Goal: Task Accomplishment & Management: Manage account settings

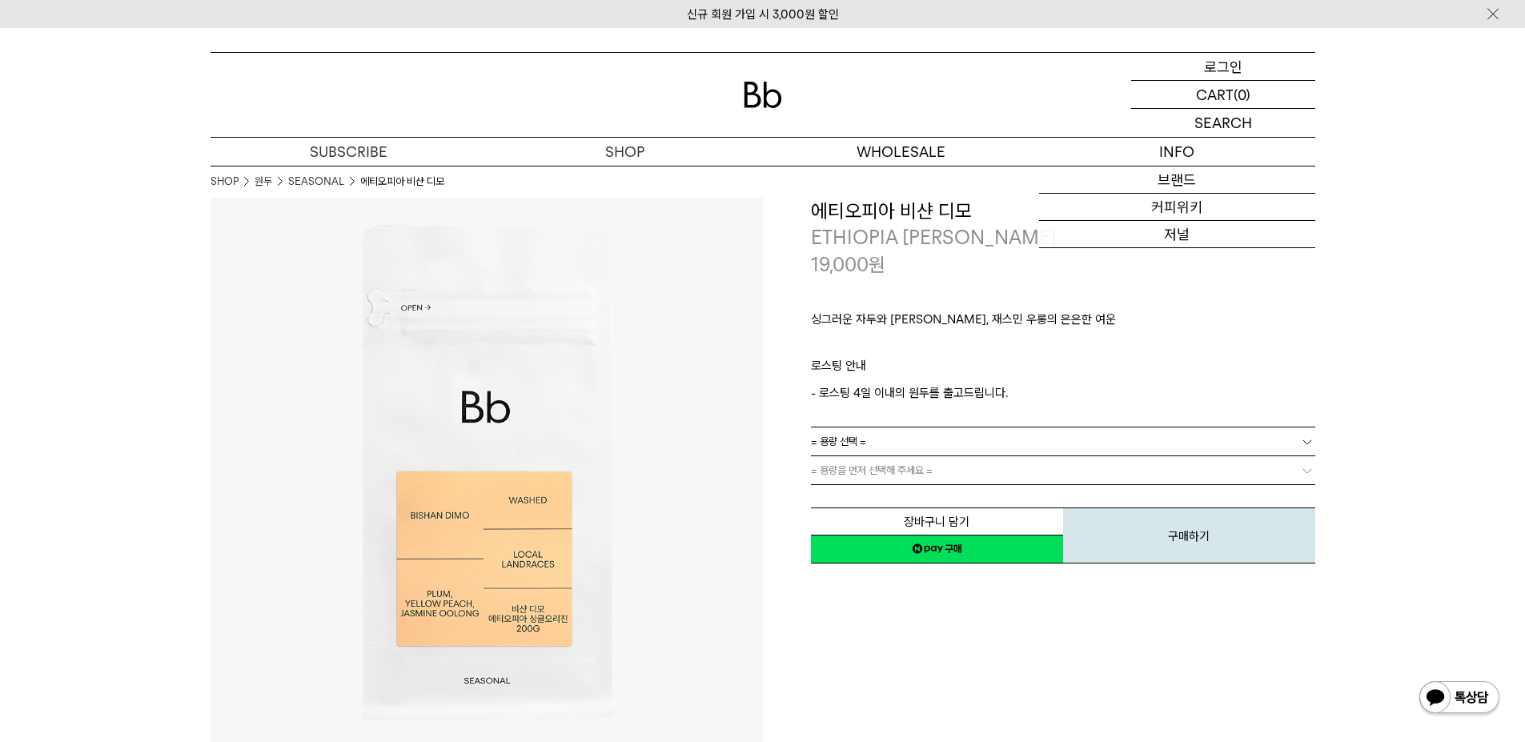
click at [1218, 66] on p "로그인" at bounding box center [1223, 66] width 38 height 27
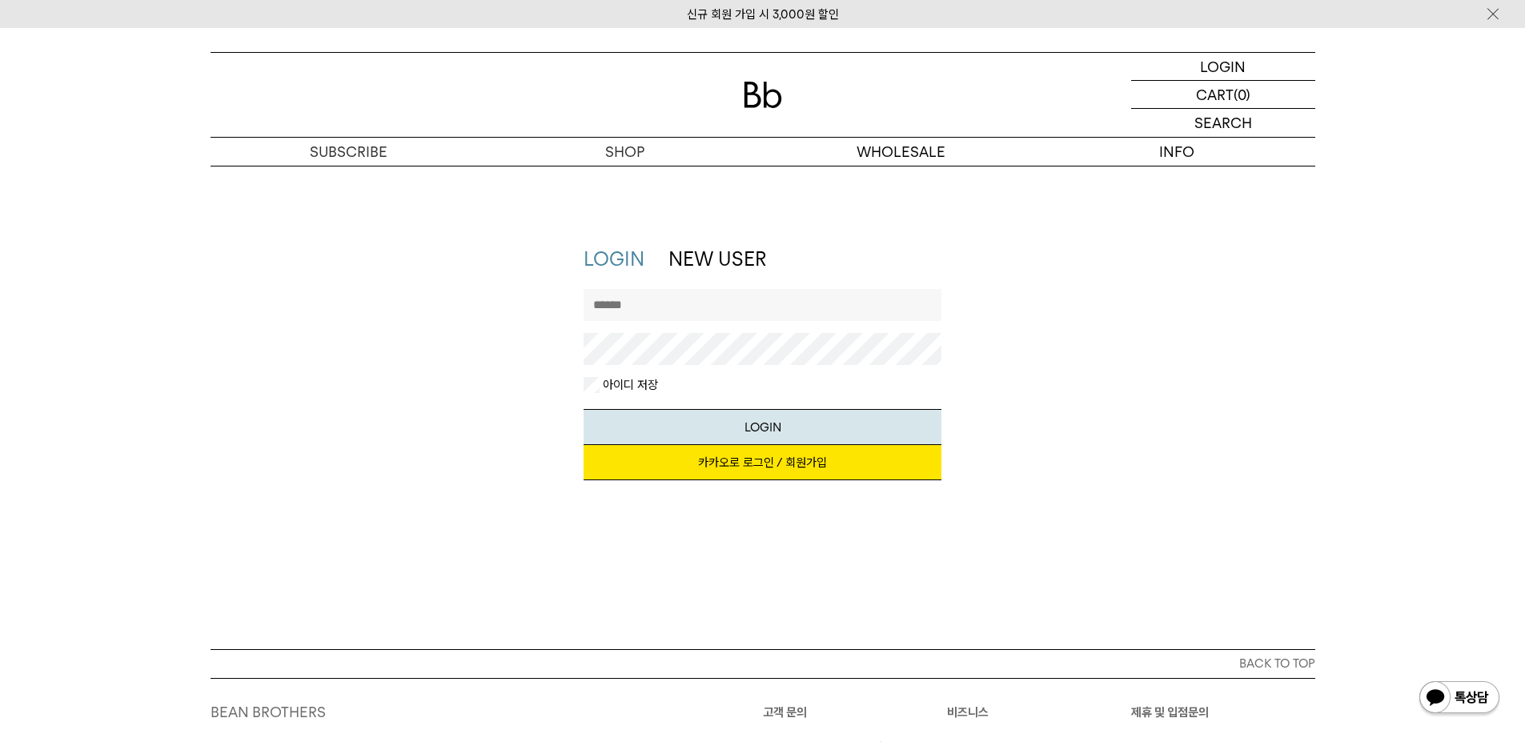
click at [620, 296] on input "text" at bounding box center [763, 305] width 358 height 32
type input "*******"
click at [776, 468] on link "카카오로 로그인 / 회원가입" at bounding box center [763, 462] width 358 height 35
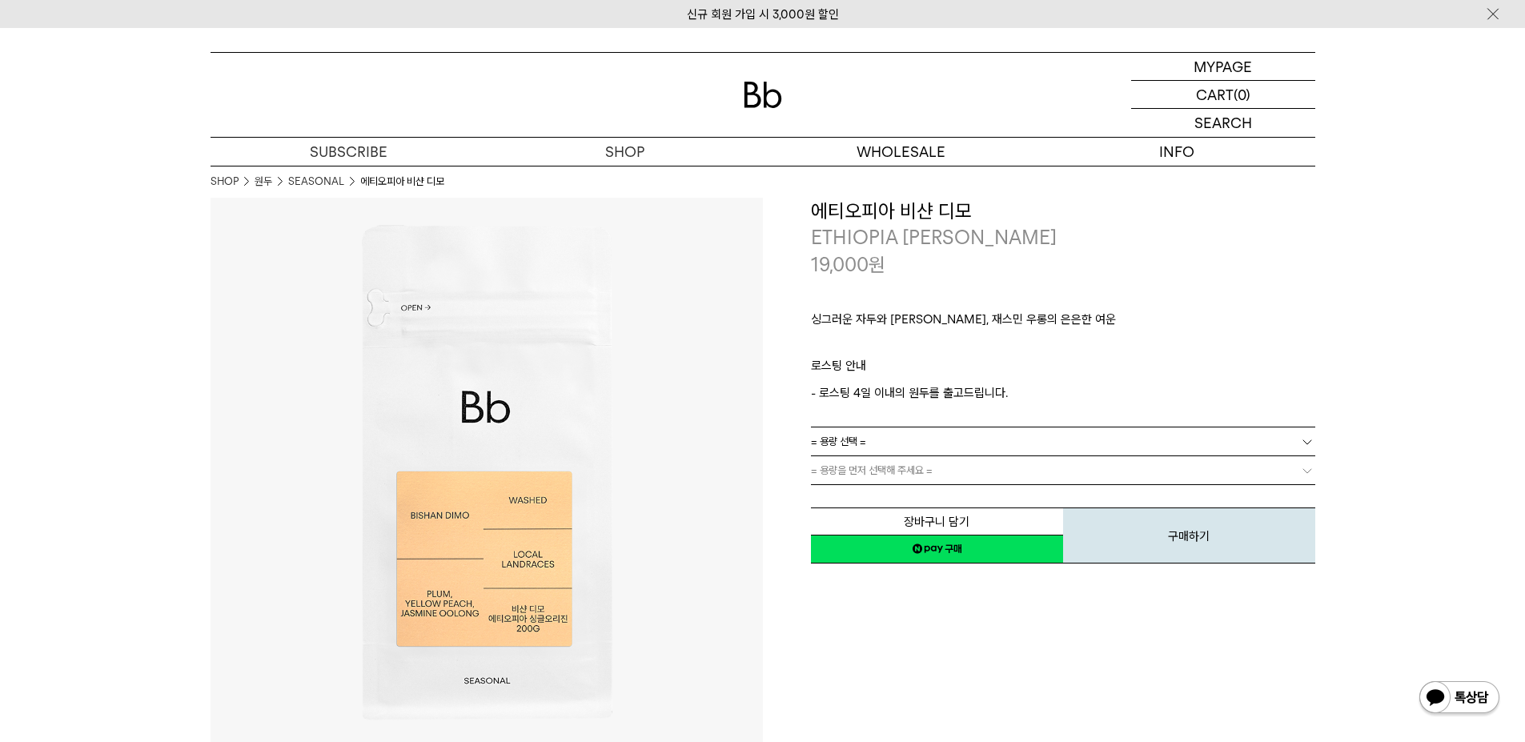
scroll to position [80, 0]
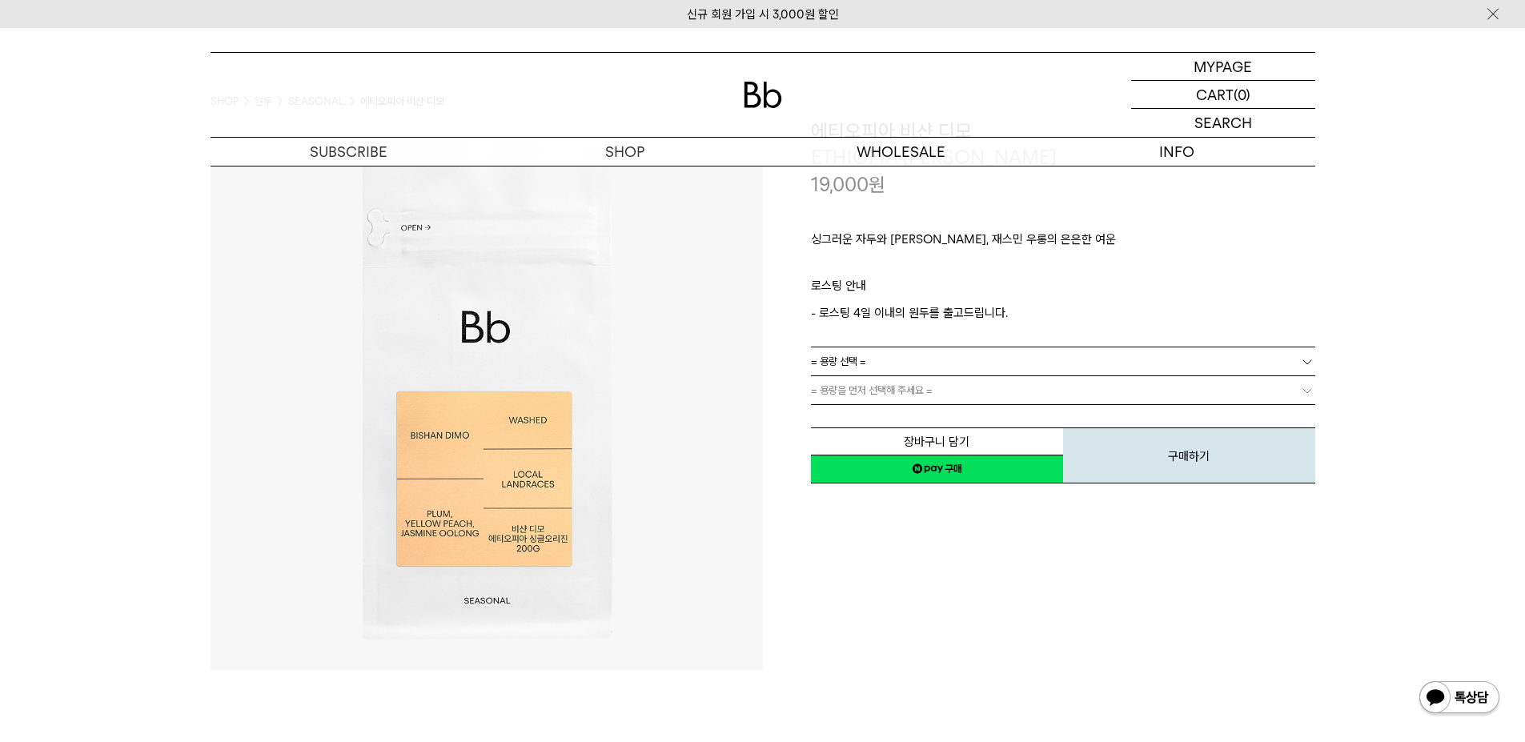
click at [967, 465] on link "네이버페이 구매하기" at bounding box center [937, 469] width 252 height 29
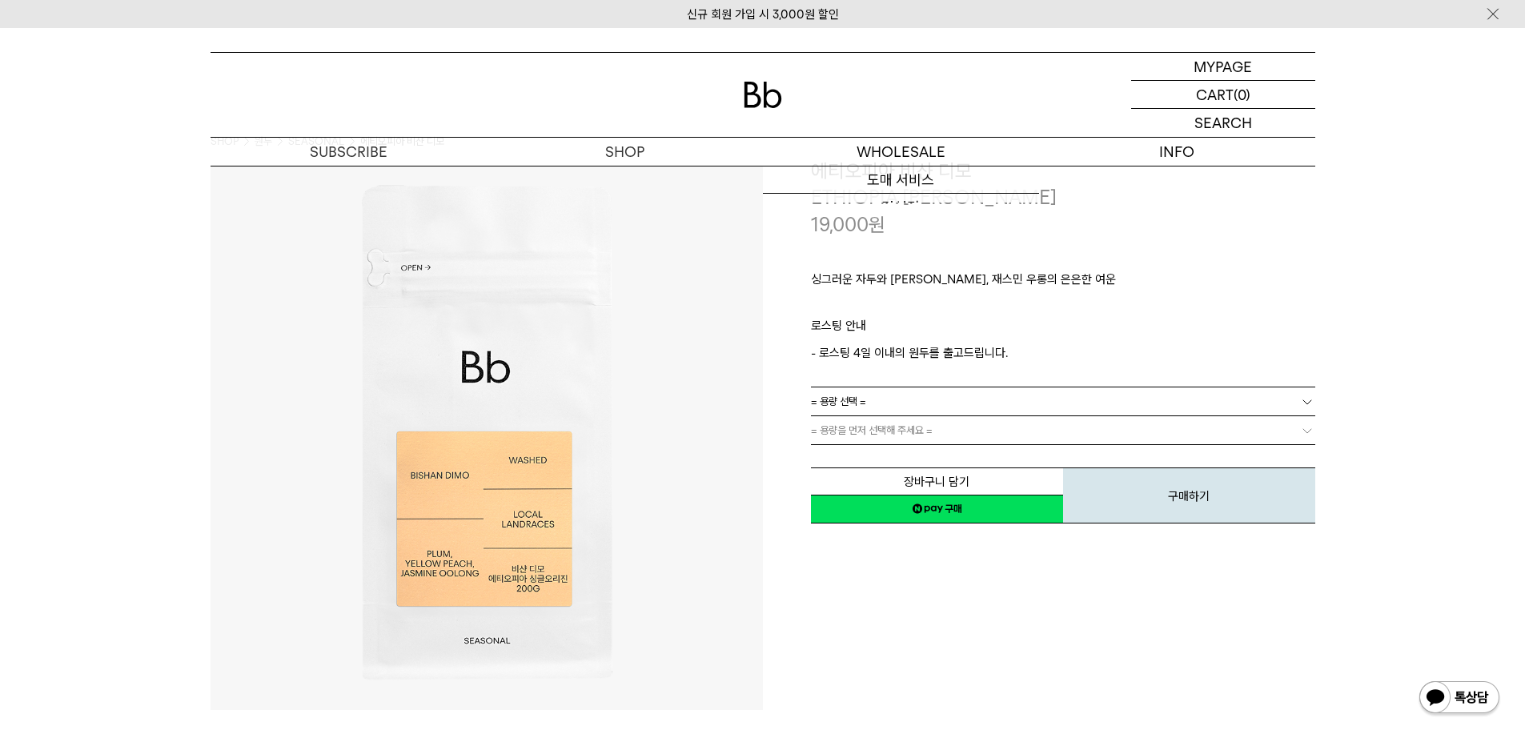
scroll to position [0, 0]
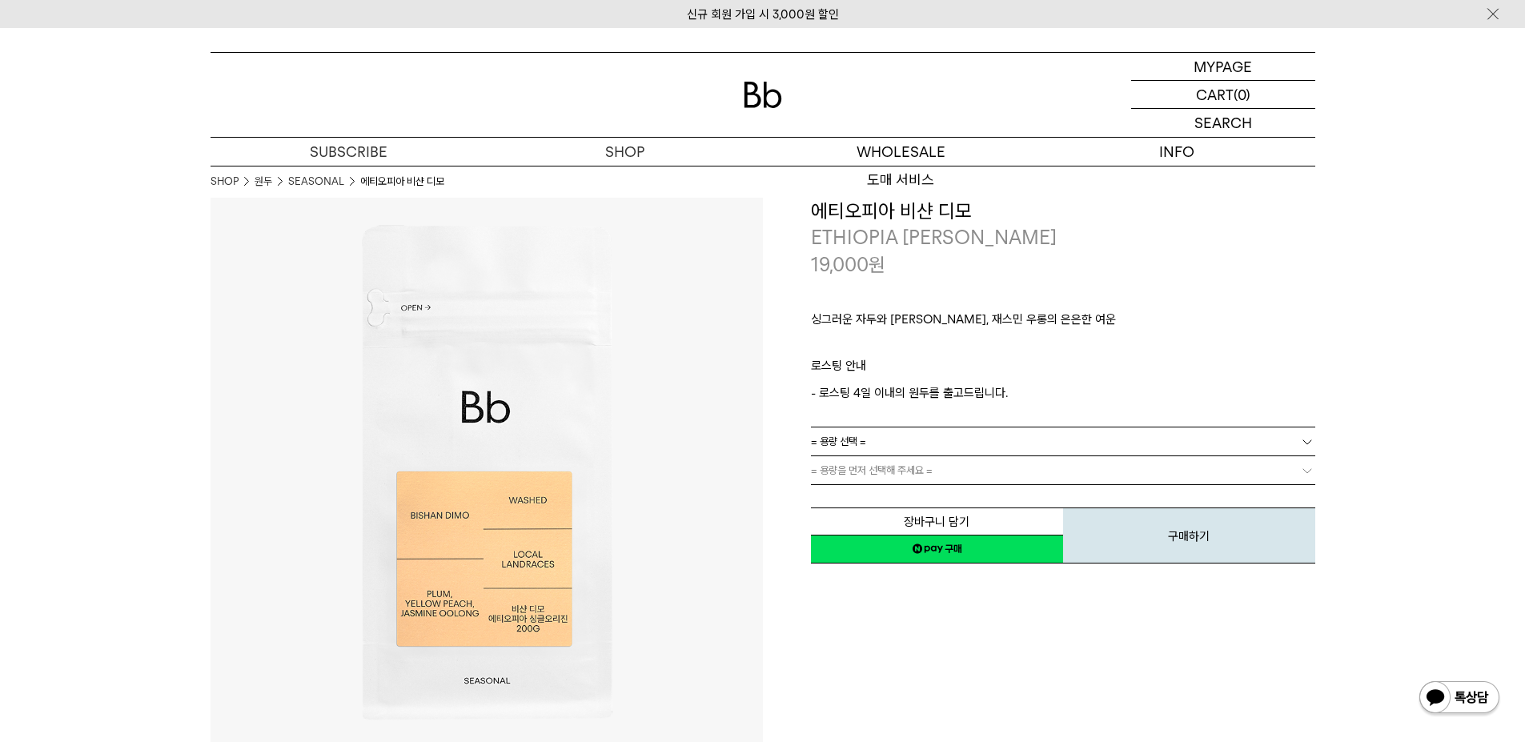
click at [876, 442] on link "= 용량 선택 =" at bounding box center [1063, 441] width 504 height 28
click at [881, 467] on li "200g" at bounding box center [1071, 470] width 488 height 29
click at [358, 146] on p "구독" at bounding box center [349, 152] width 276 height 28
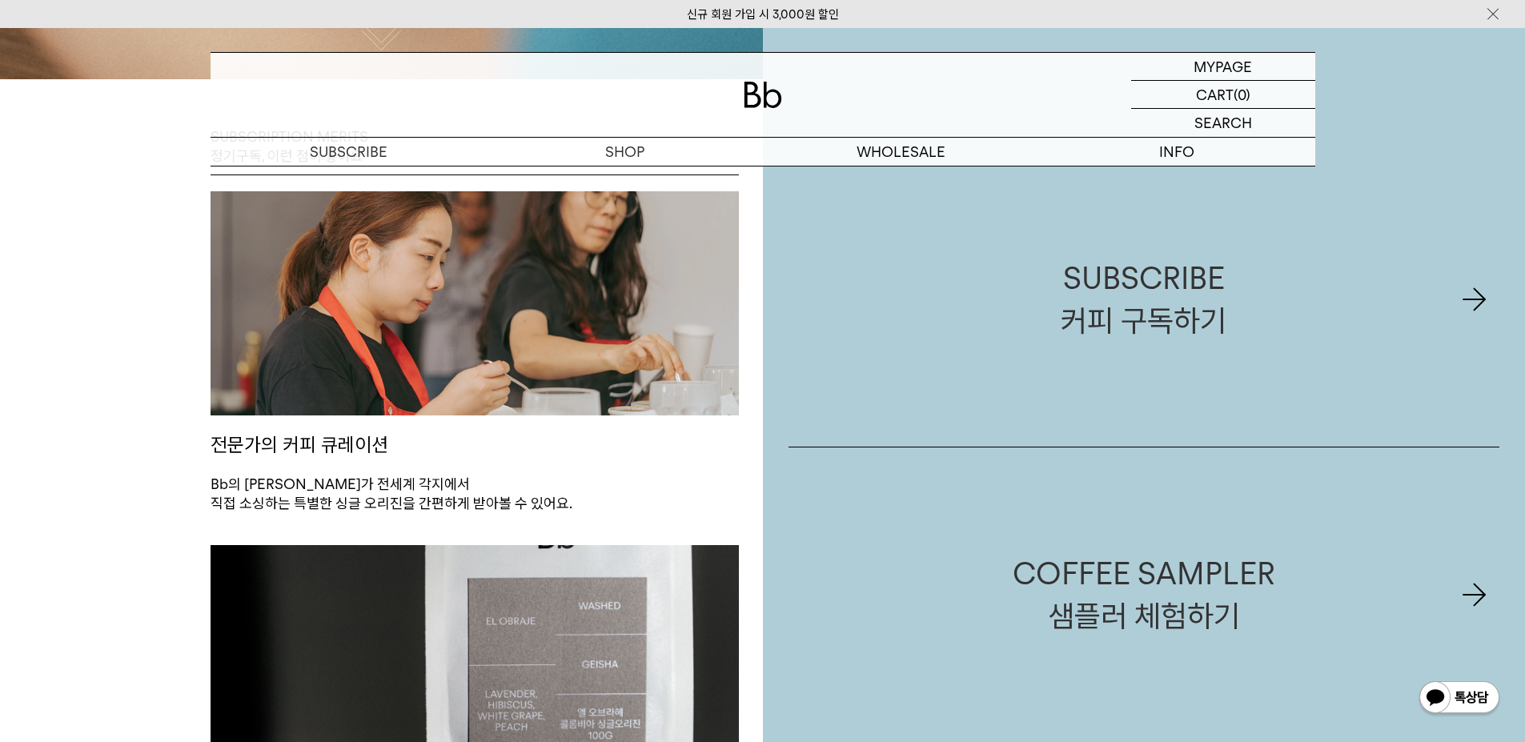
scroll to position [720, 0]
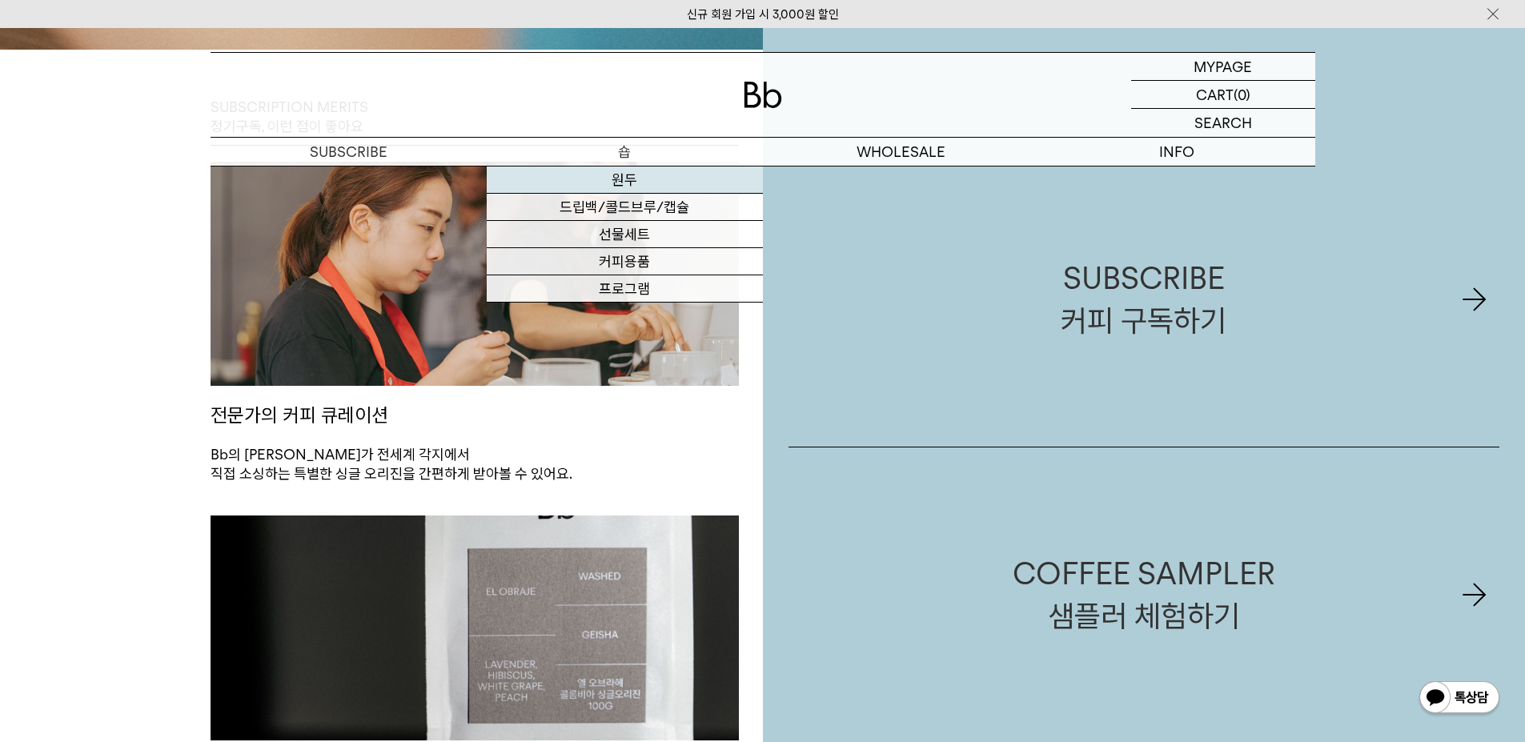
click at [624, 185] on link "원두" at bounding box center [625, 179] width 276 height 27
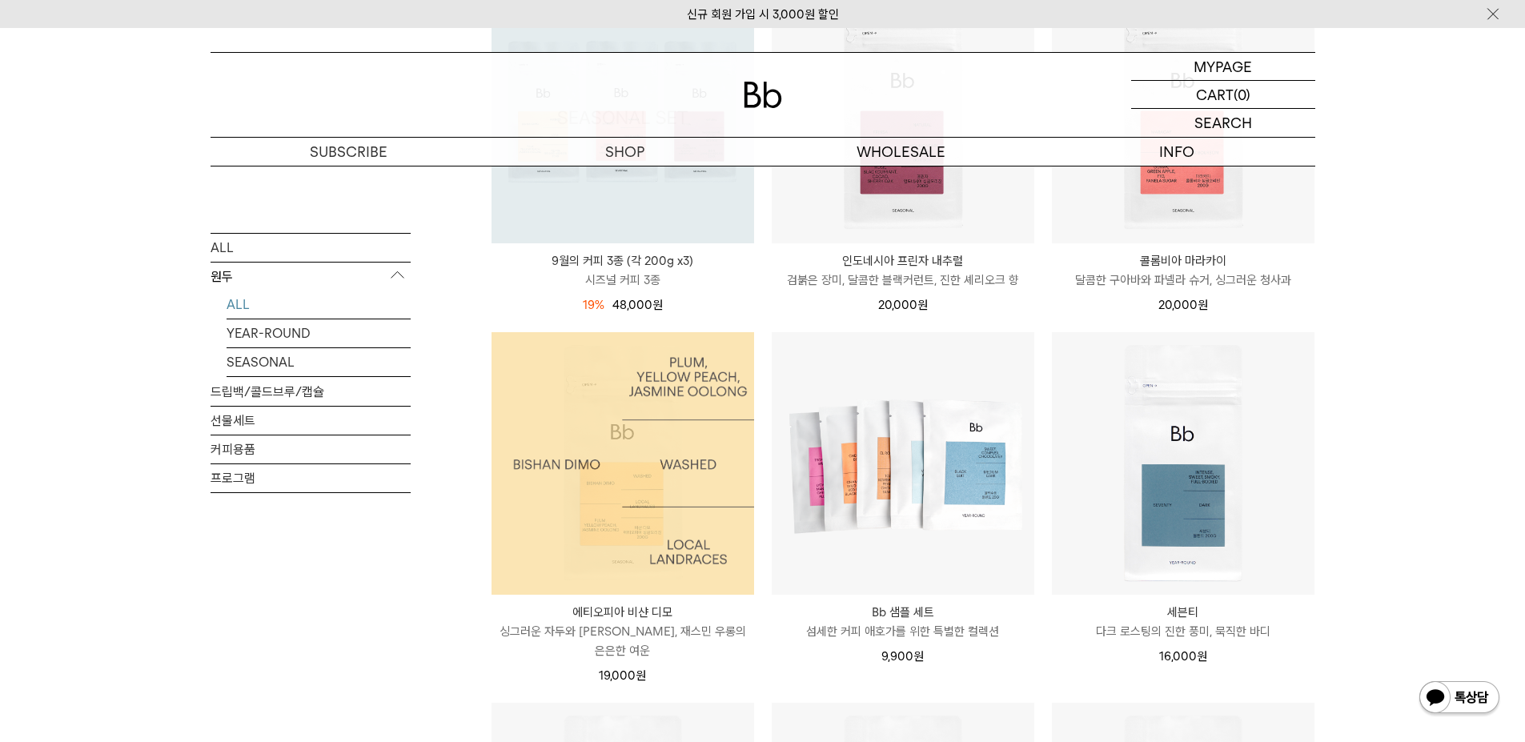
scroll to position [720, 0]
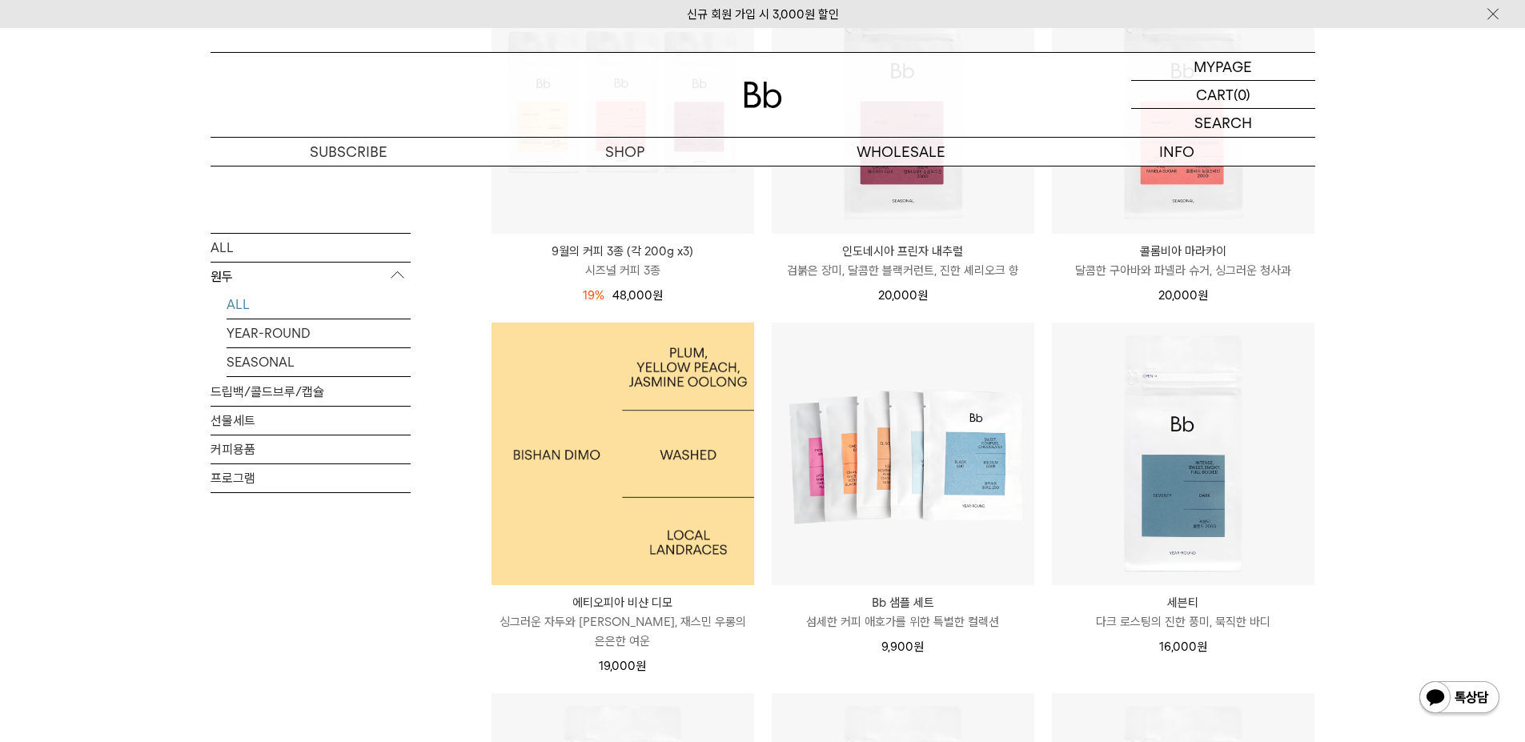
click at [656, 492] on img at bounding box center [622, 454] width 263 height 263
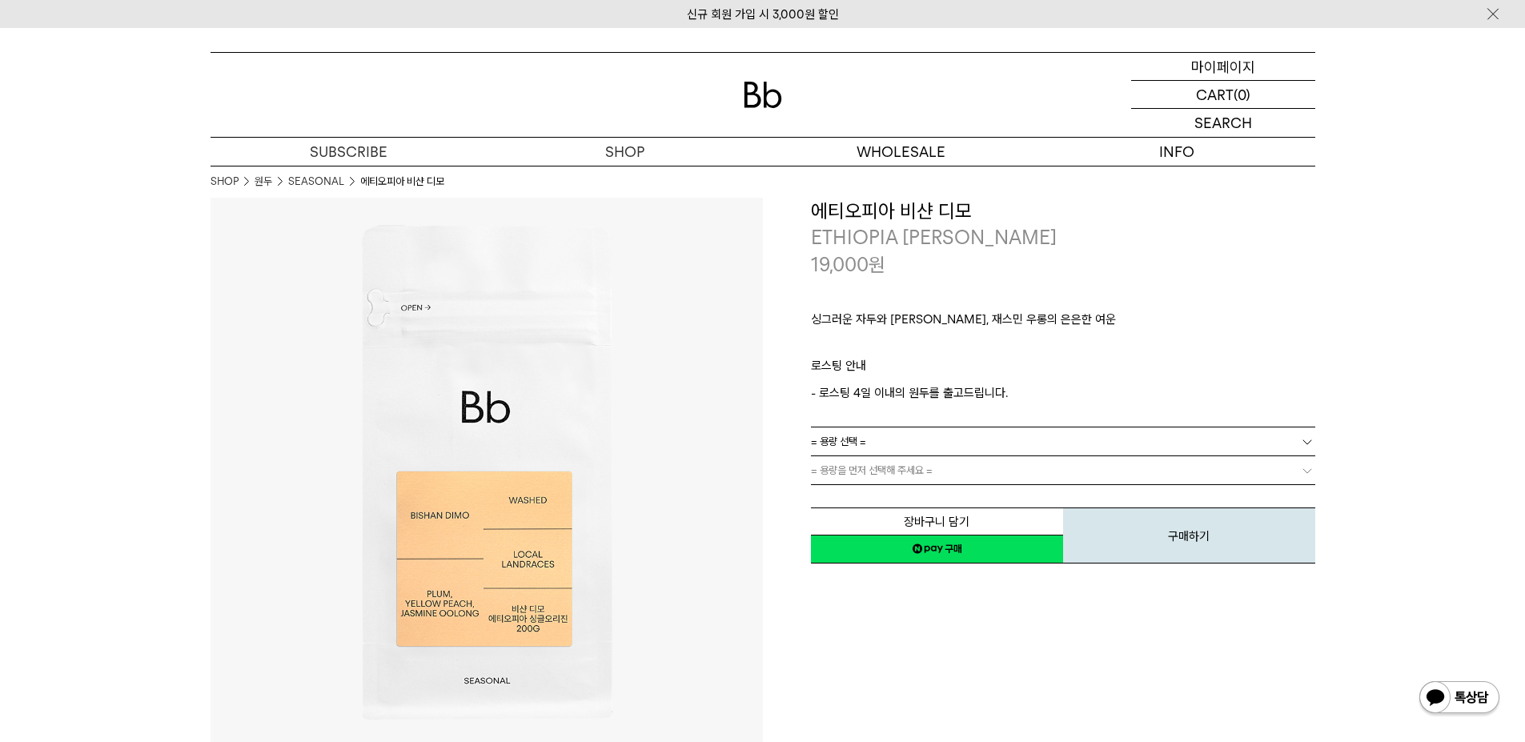
click at [1230, 59] on p "마이페이지" at bounding box center [1223, 66] width 64 height 27
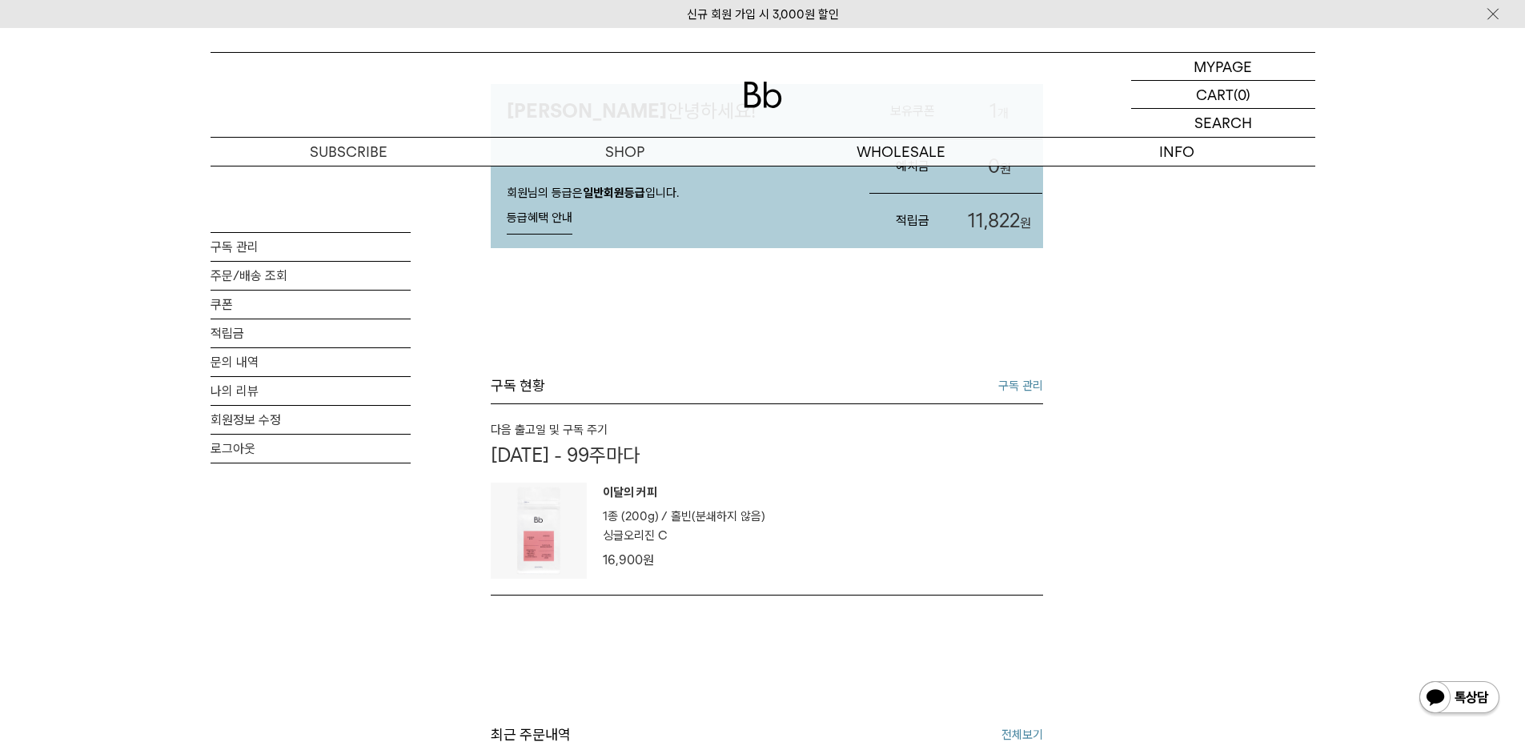
scroll to position [160, 0]
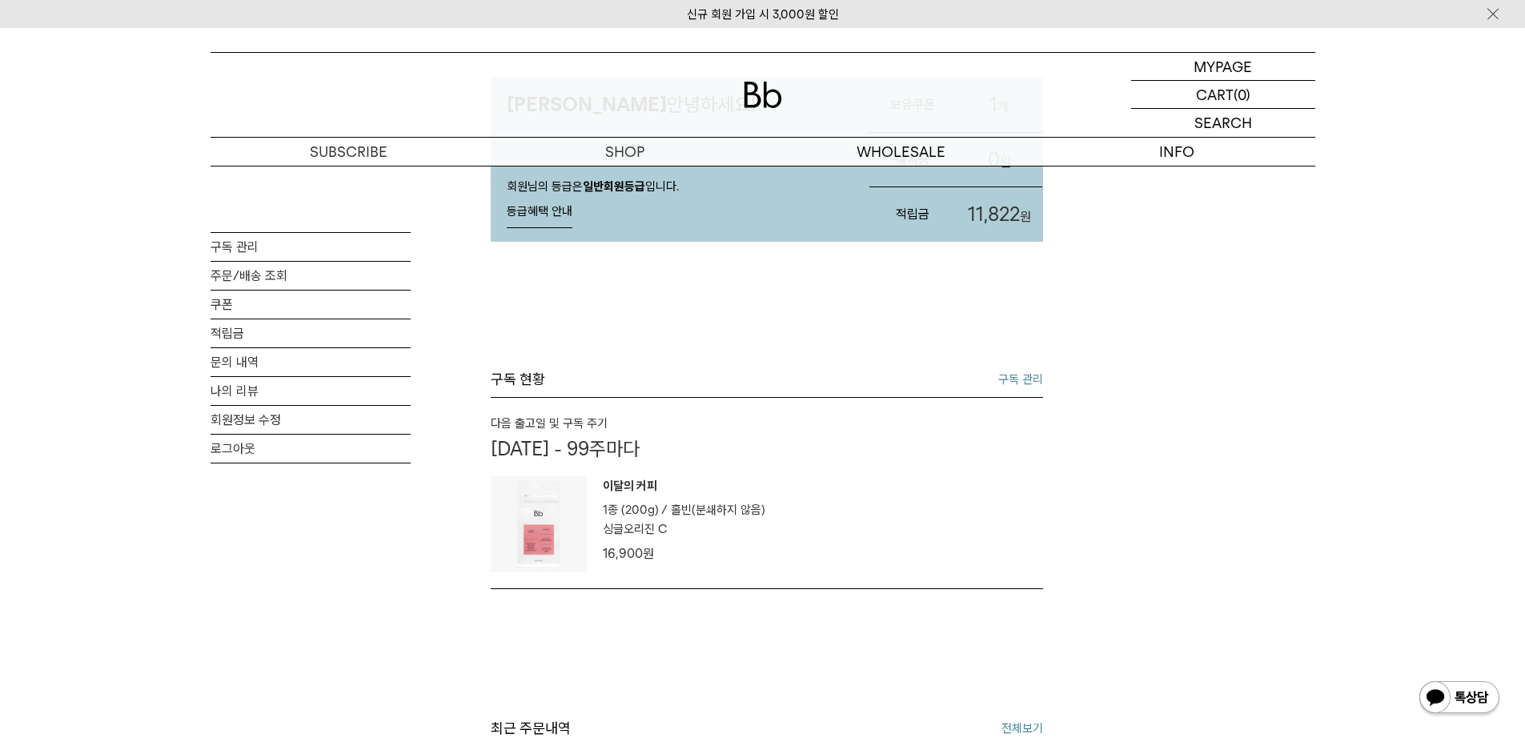
click at [1031, 375] on link "구독 관리" at bounding box center [1020, 379] width 45 height 19
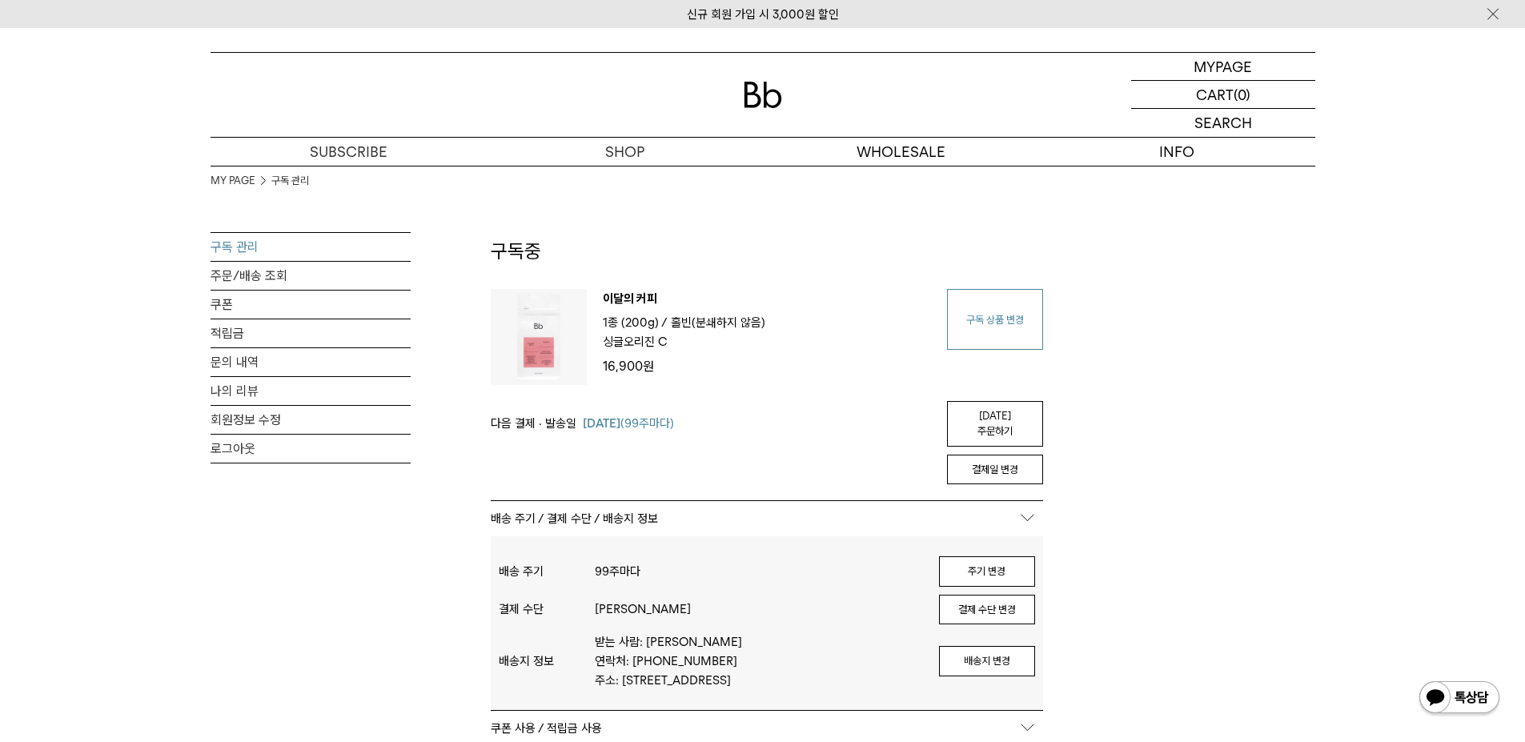
click at [1020, 315] on link "구독 상품 변경" at bounding box center [995, 319] width 96 height 61
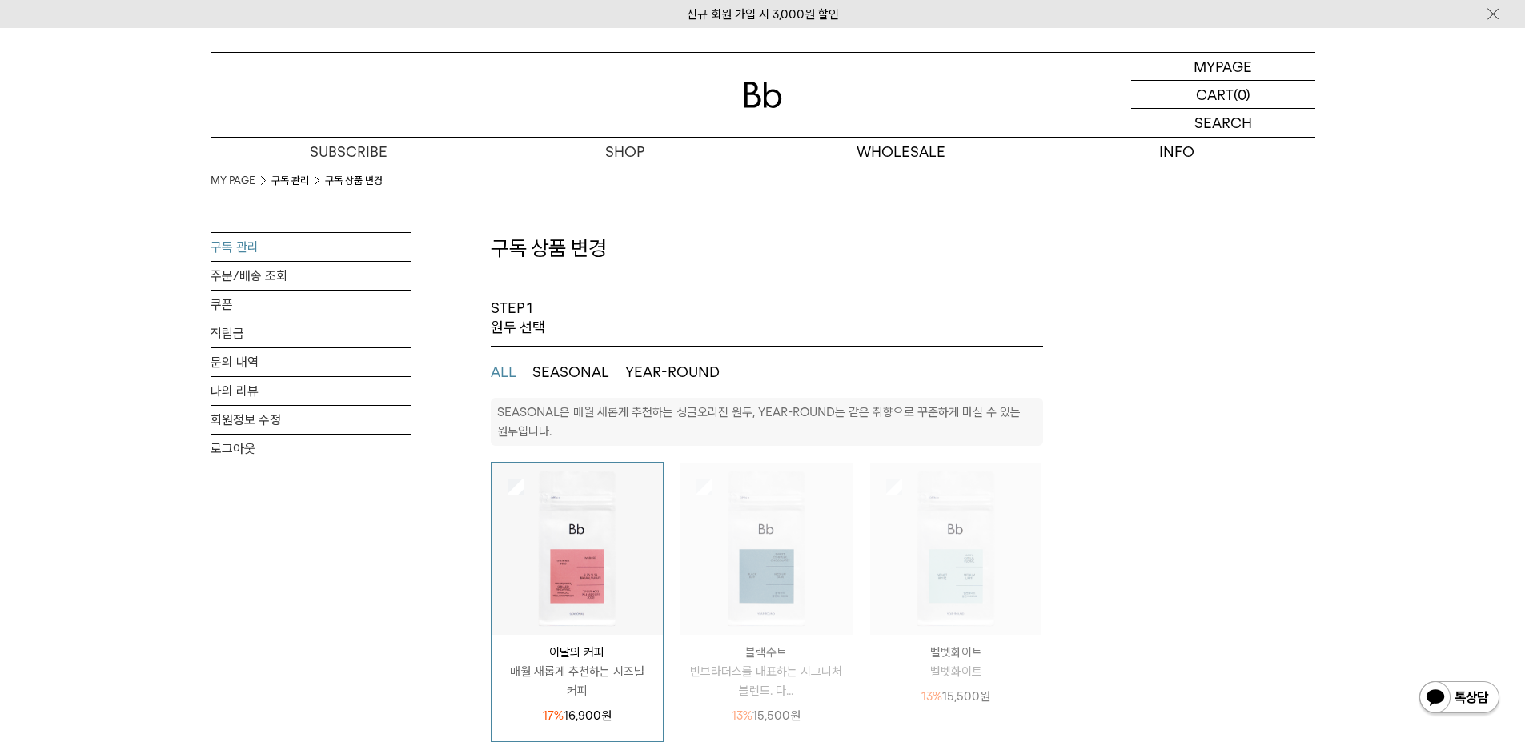
select select "**"
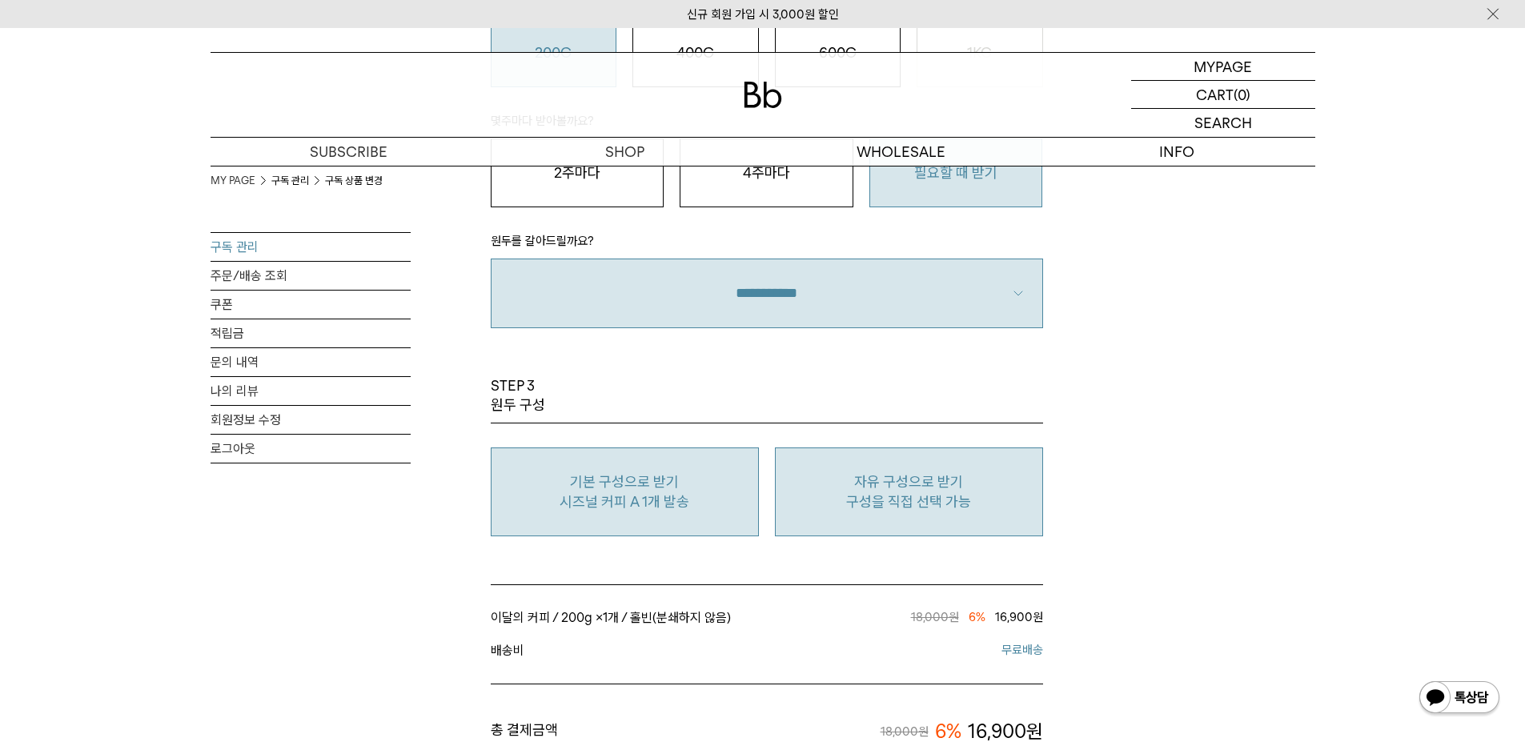
scroll to position [1201, 0]
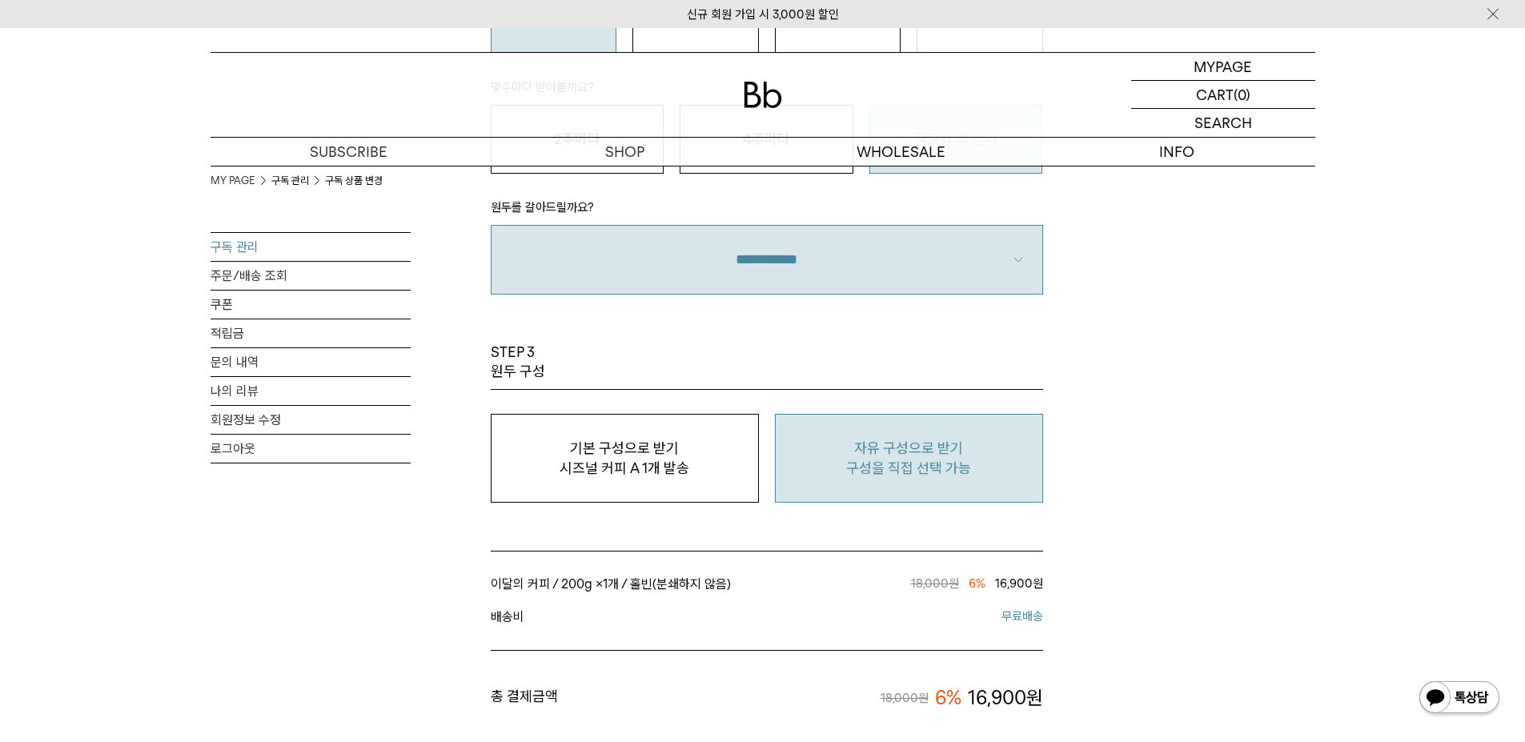
click at [841, 471] on p "구성을 직접 선택 가능" at bounding box center [909, 468] width 251 height 19
type input "*"
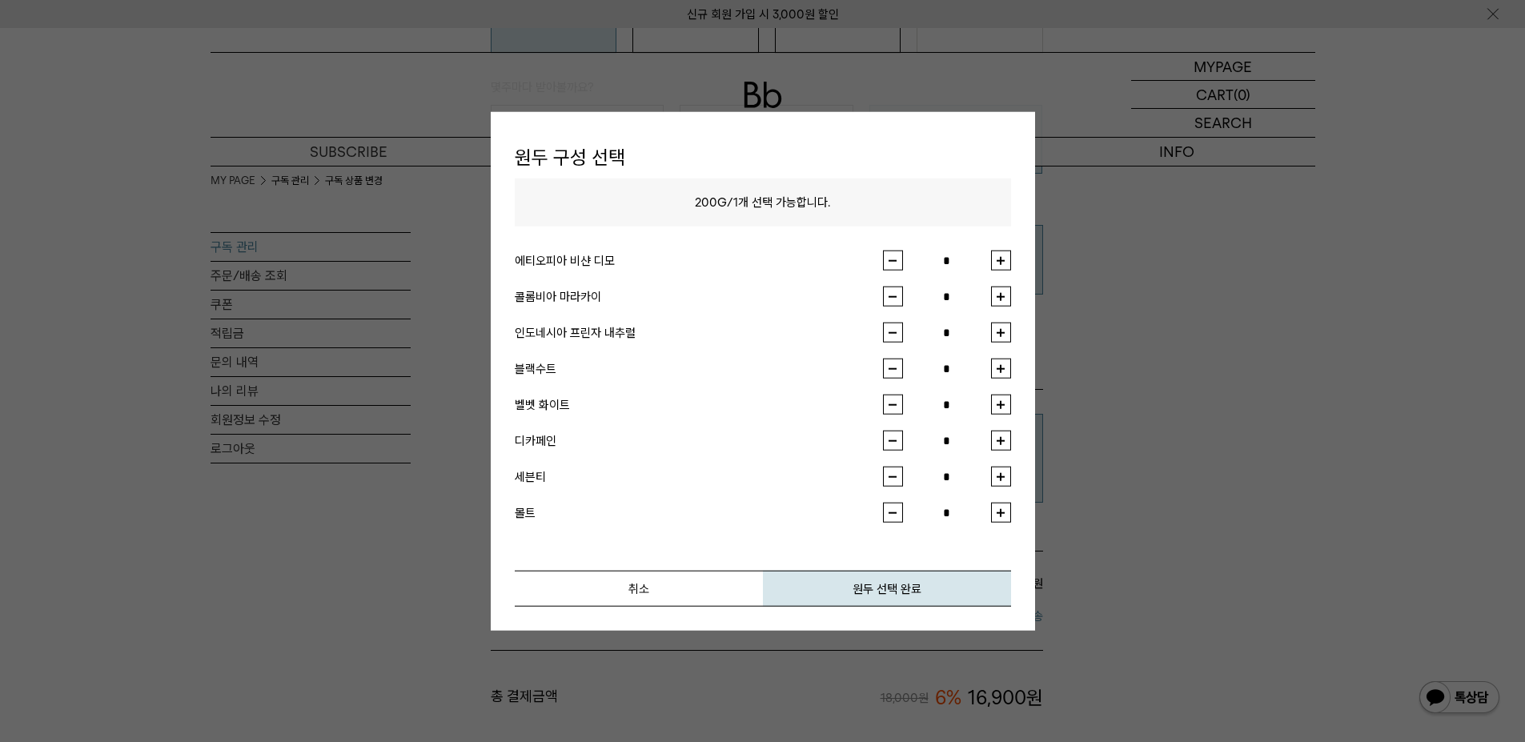
click at [1009, 261] on button "button" at bounding box center [1001, 261] width 20 height 20
type input "*"
click at [893, 584] on button "원두 선택 완료" at bounding box center [887, 589] width 248 height 36
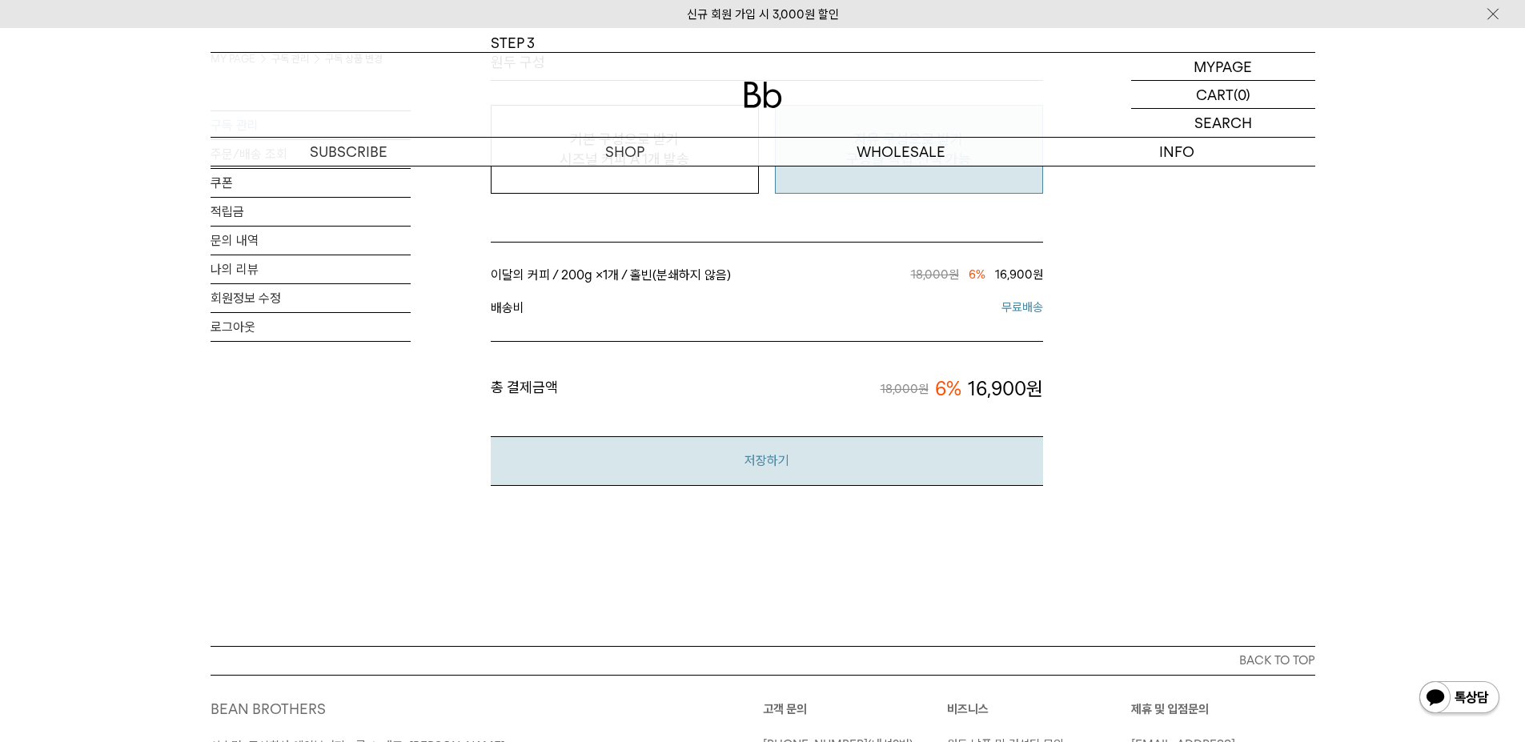
scroll to position [1521, 0]
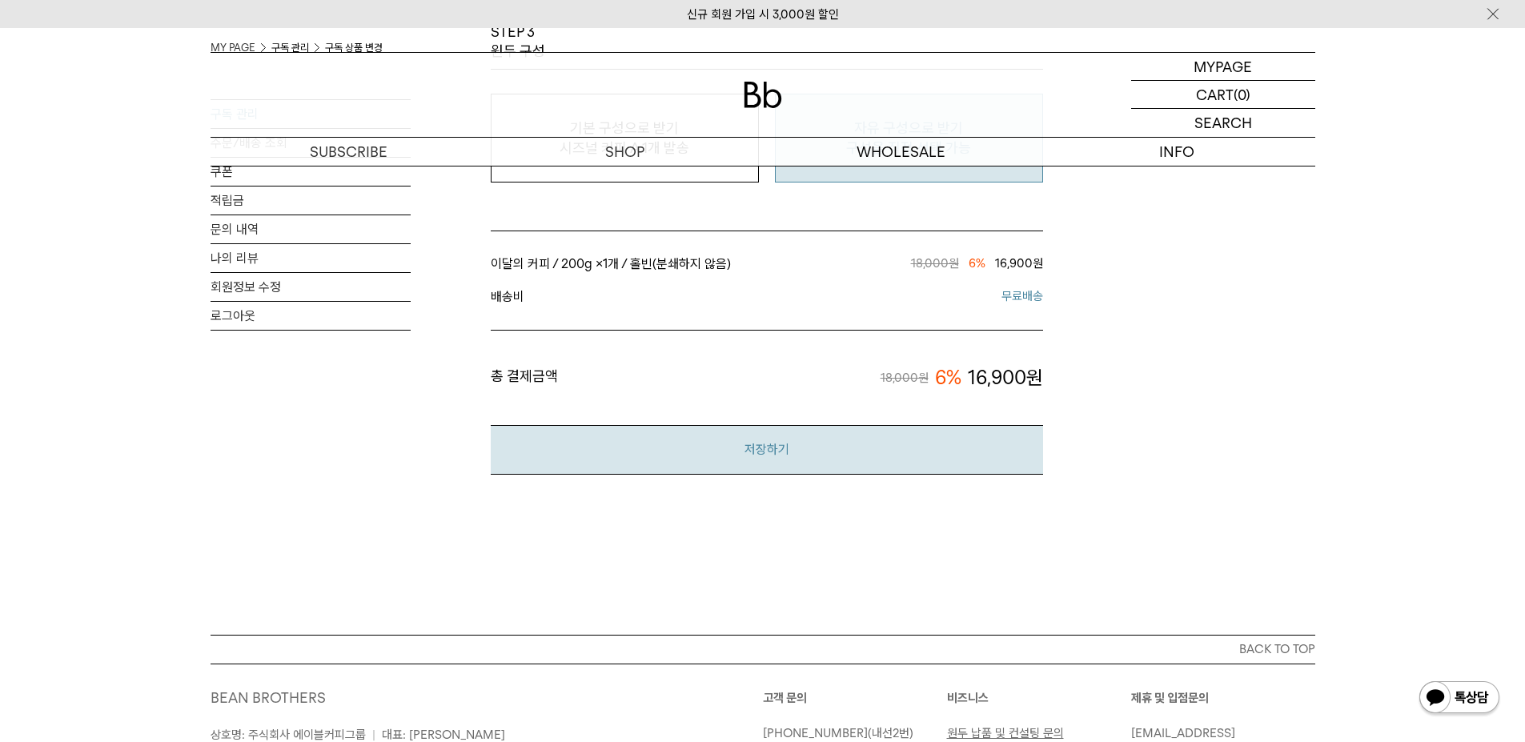
click at [853, 451] on button "저장하기" at bounding box center [767, 449] width 552 height 49
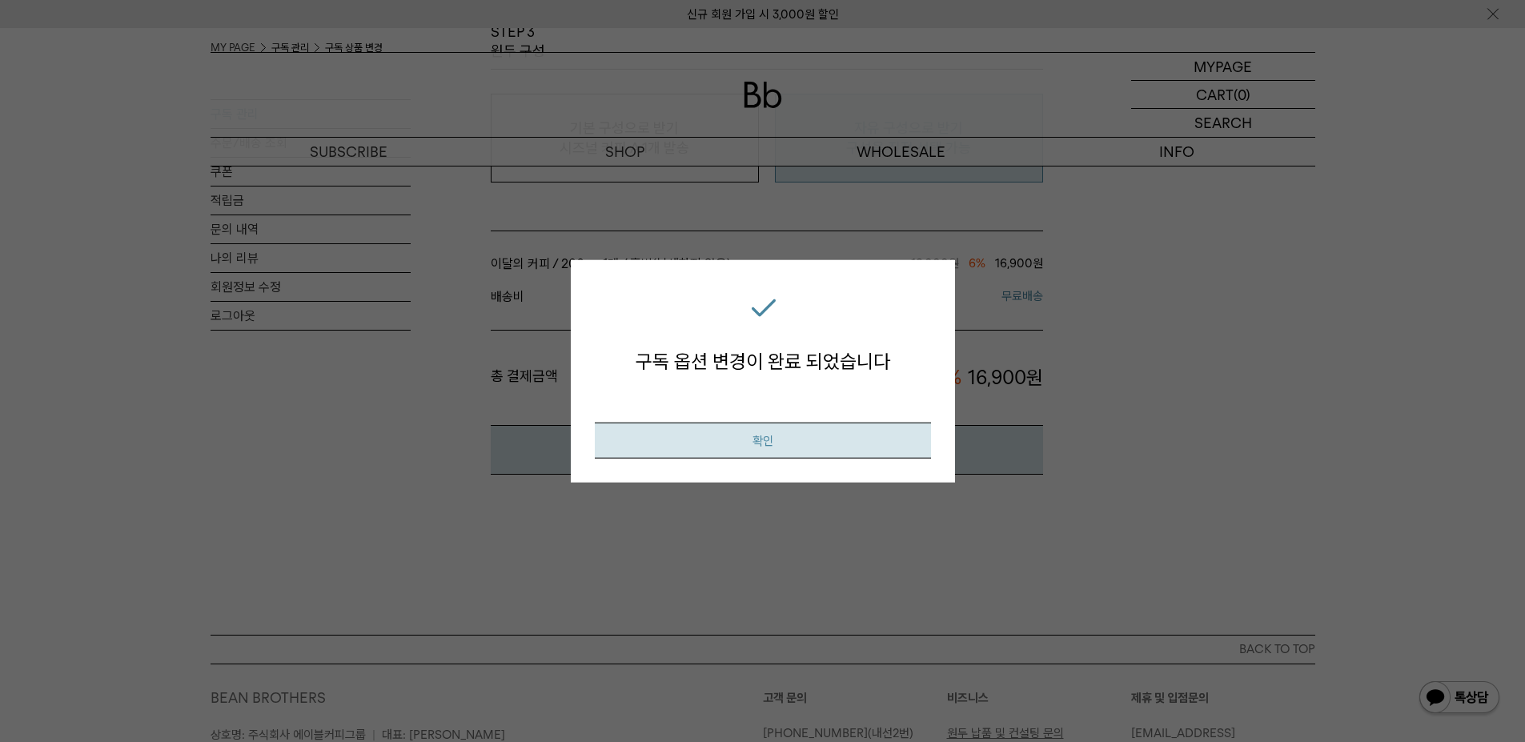
click at [802, 440] on button "확인" at bounding box center [763, 441] width 336 height 36
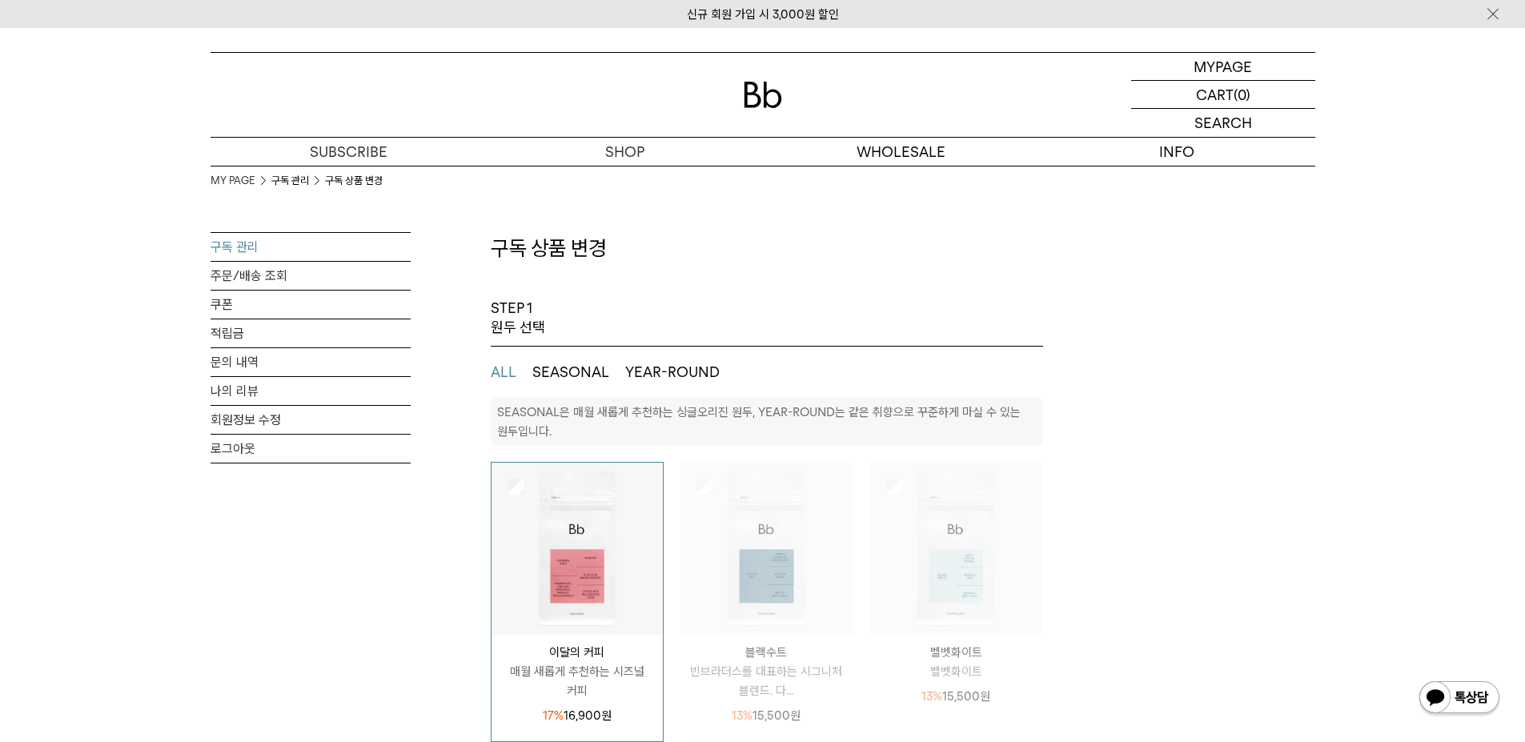
select select "**"
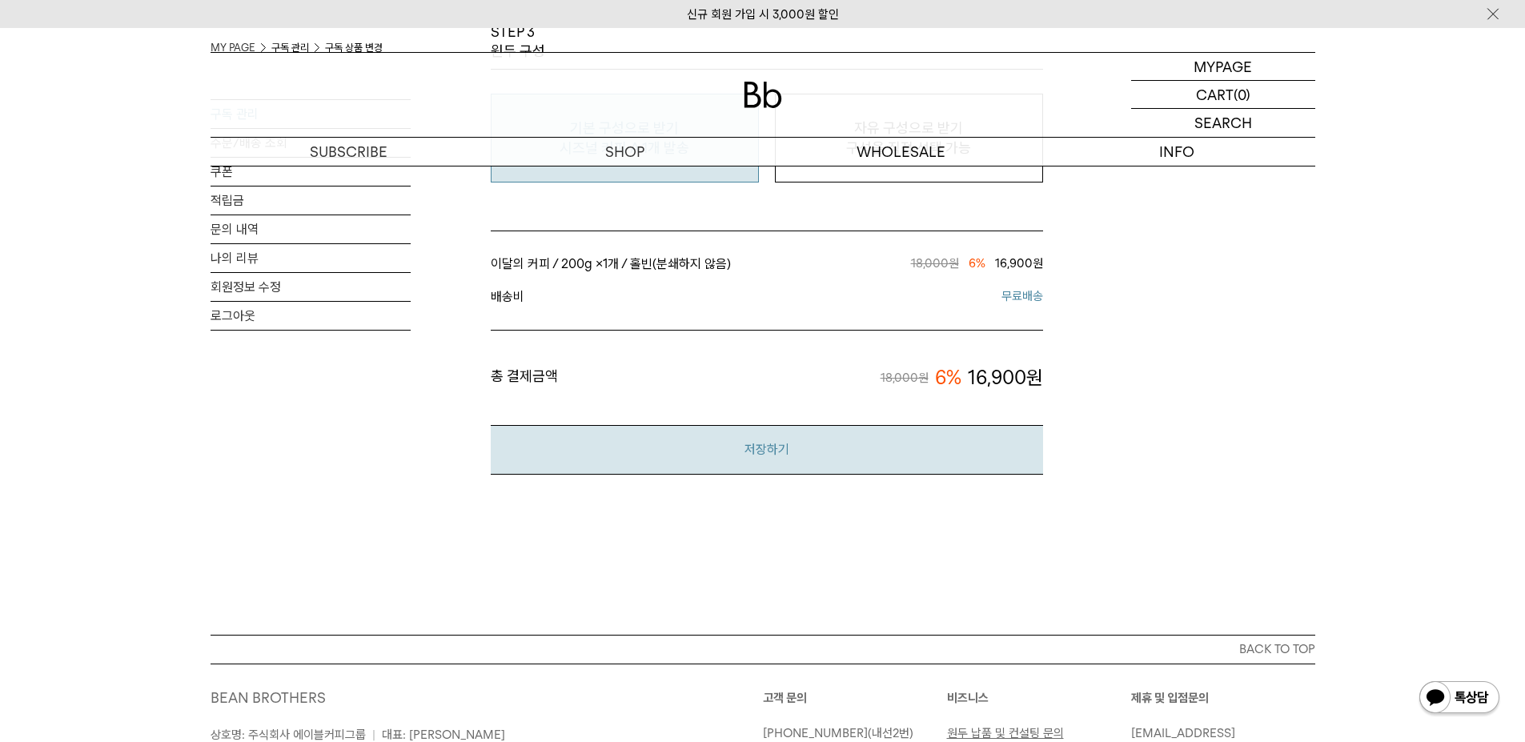
click at [785, 455] on button "저장하기" at bounding box center [767, 449] width 552 height 49
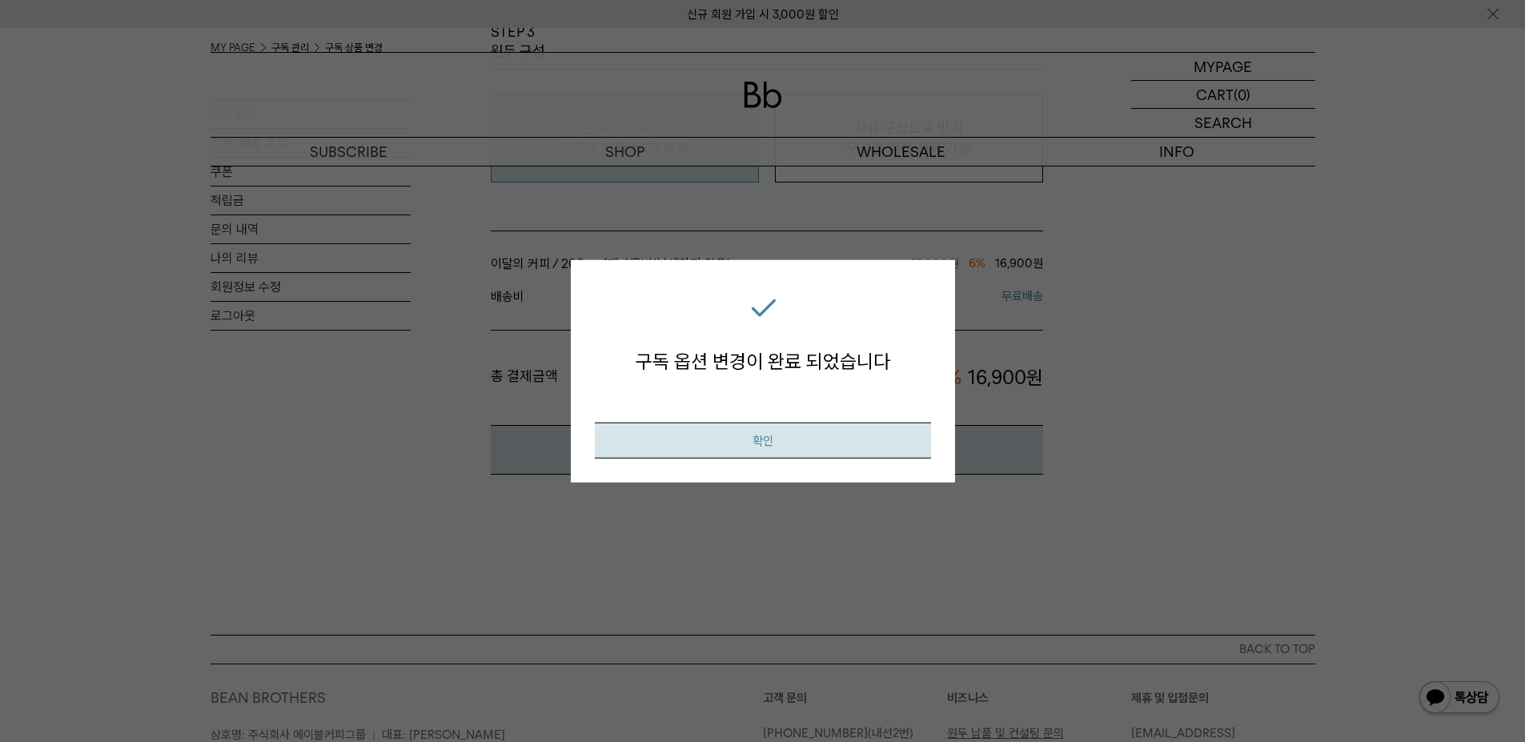
click at [810, 439] on button "확인" at bounding box center [763, 441] width 336 height 36
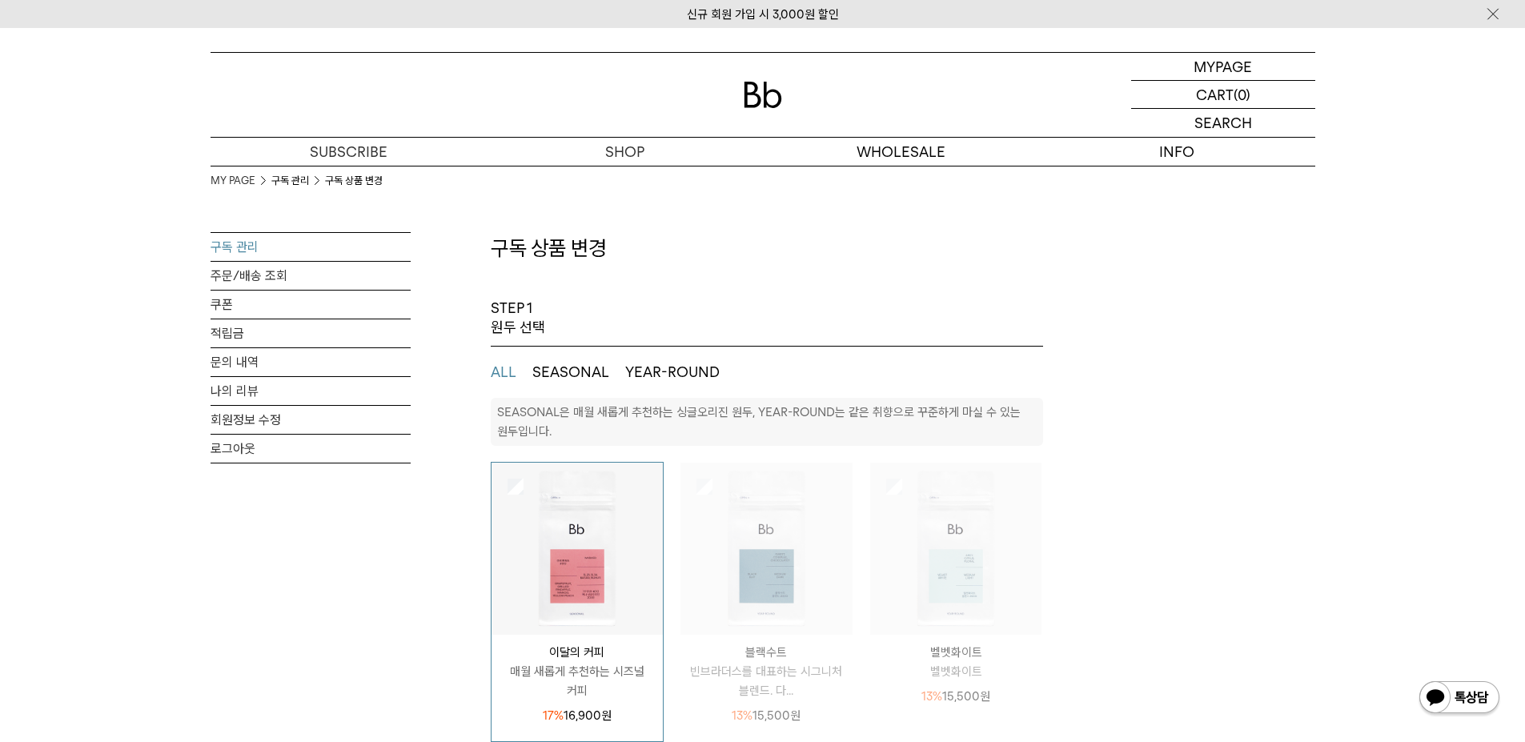
select select "**"
click at [1206, 57] on p "마이페이지" at bounding box center [1223, 66] width 64 height 27
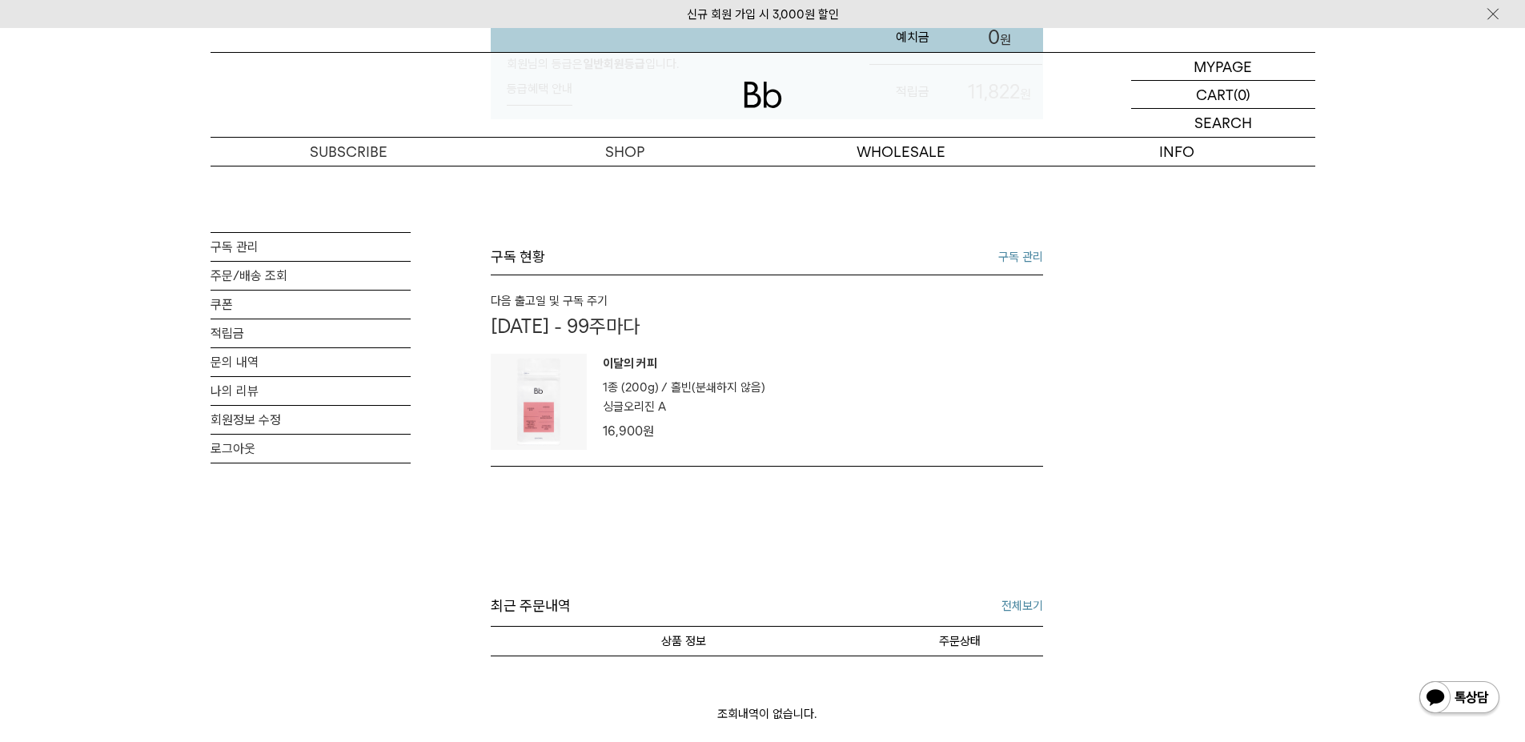
scroll to position [320, 0]
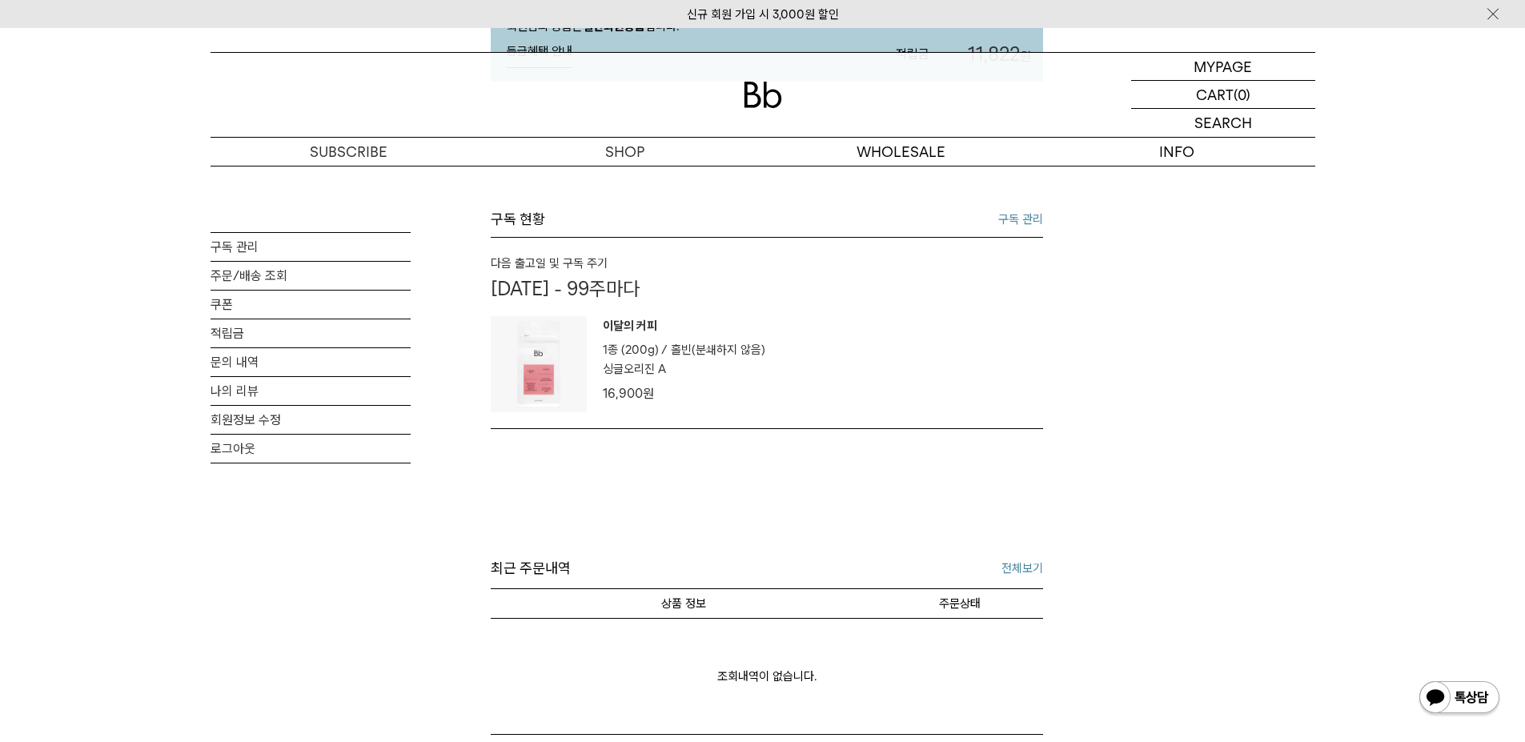
click at [534, 346] on img at bounding box center [539, 364] width 96 height 96
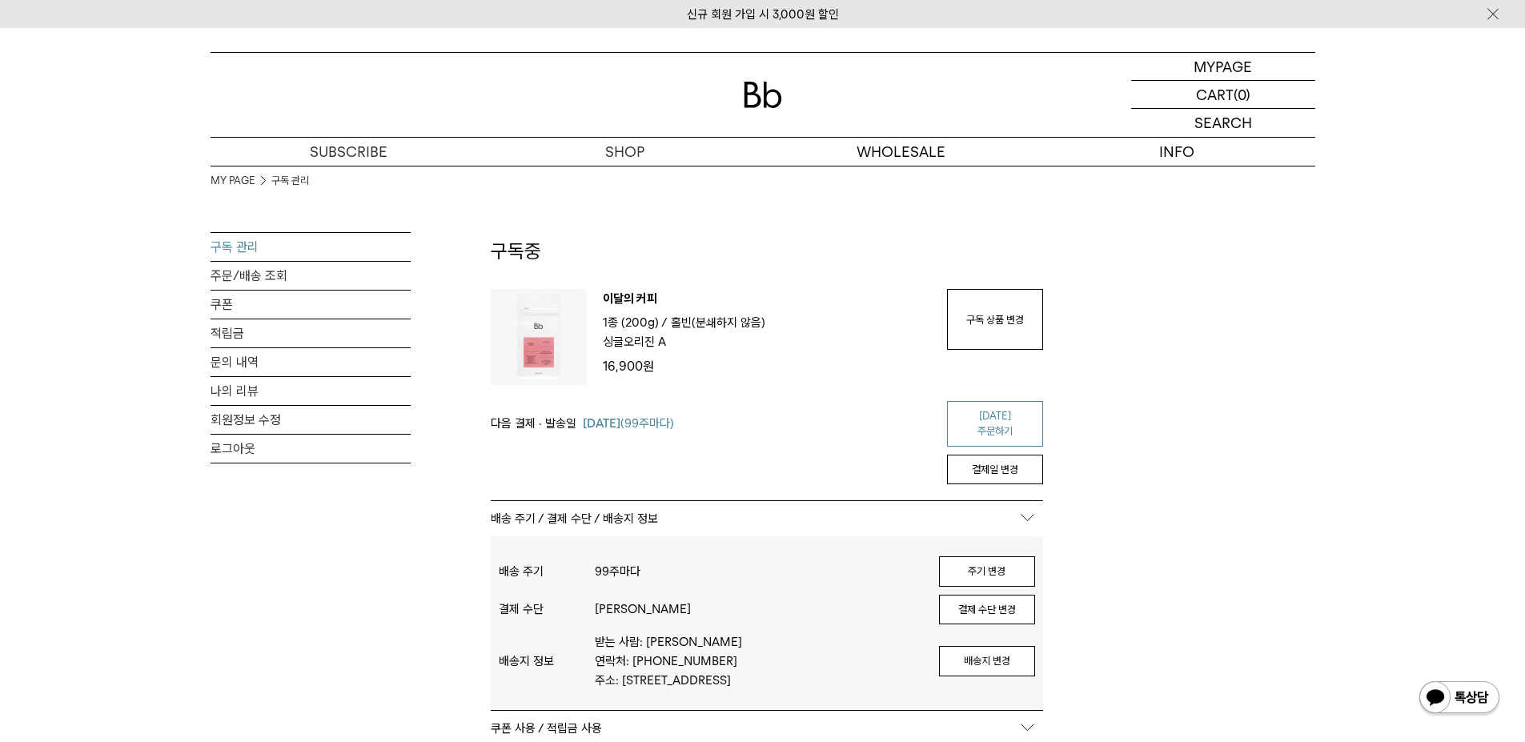
click at [999, 423] on link "[DATE] 주문하기" at bounding box center [995, 424] width 96 height 46
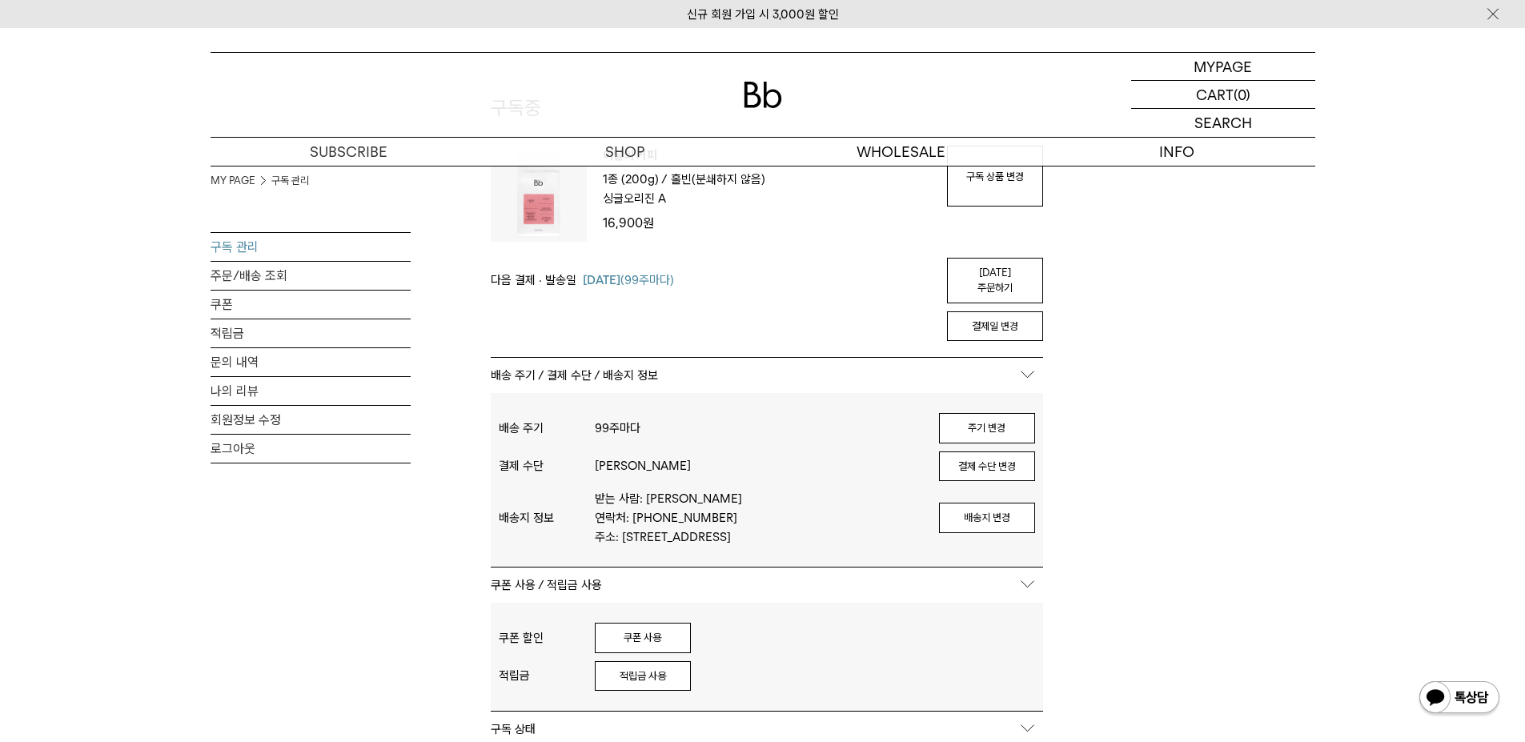
scroll to position [240, 0]
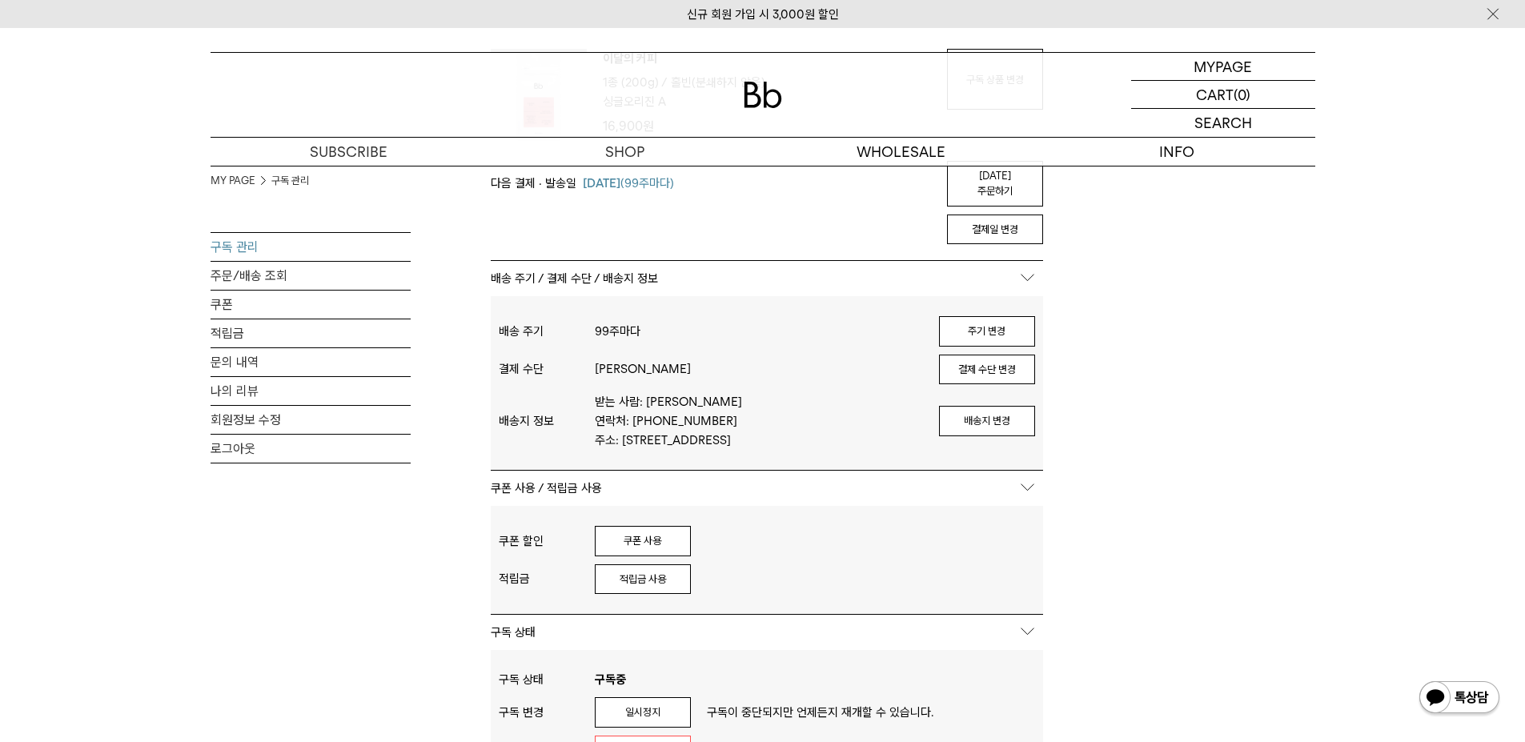
click at [1178, 424] on div "MY PAGE 구독 관리 구독 관리 주문/배송 조회 쿠폰 적립금 문의 내역 나의 리뷰 회원정보 수정 로그아웃 구독중 구독 번호 : 41183 …" at bounding box center [763, 501] width 1105 height 1151
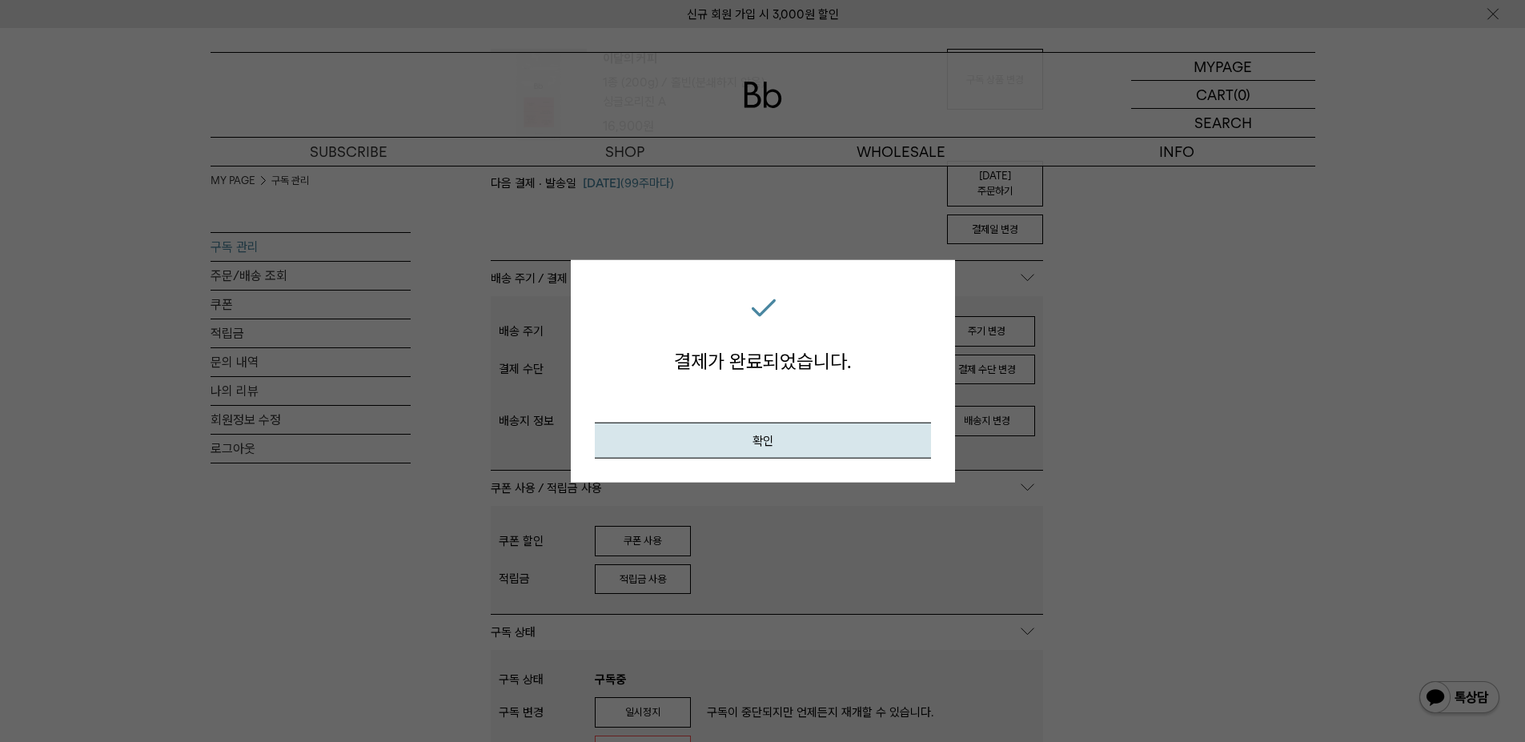
click at [299, 603] on div at bounding box center [762, 371] width 1525 height 742
click at [749, 430] on button "확인" at bounding box center [763, 441] width 336 height 36
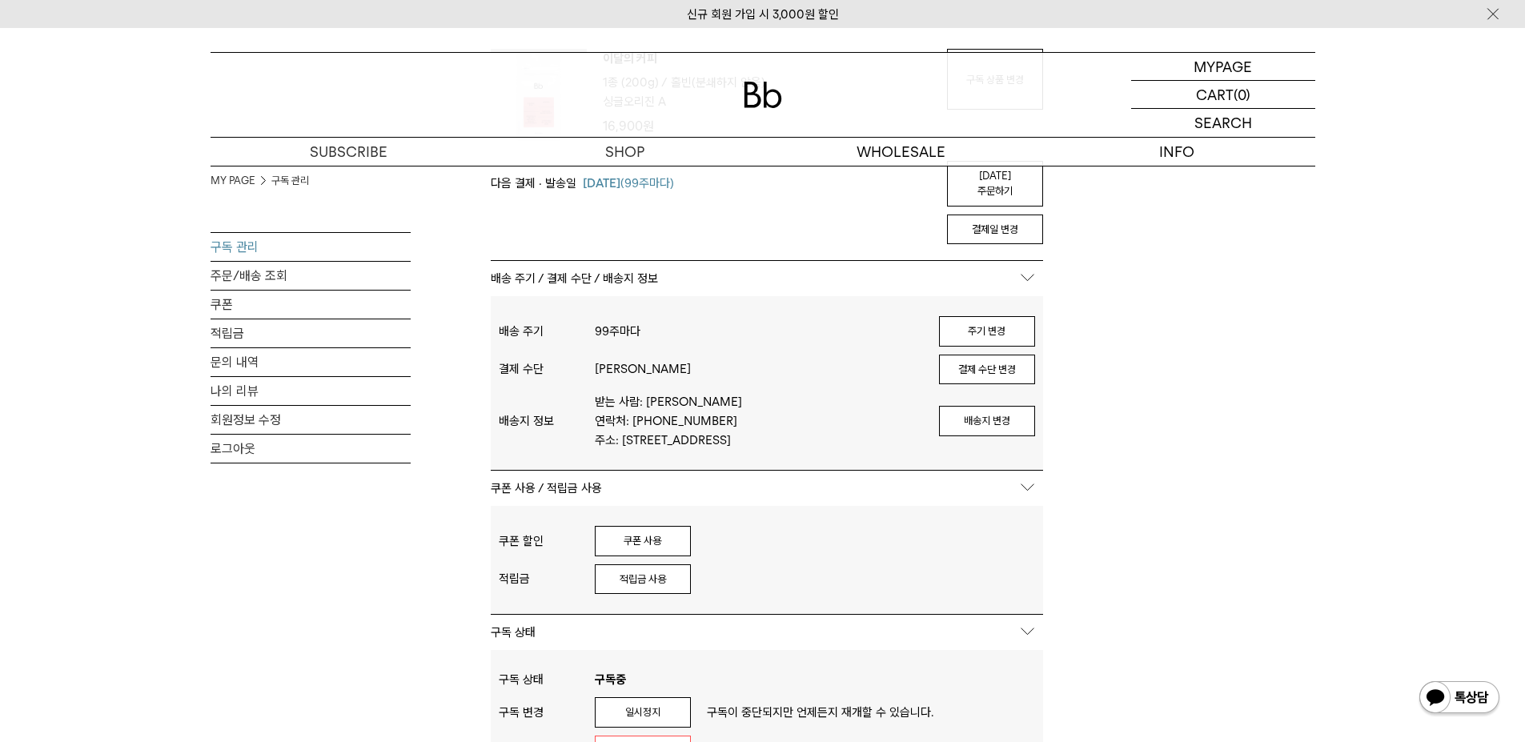
click at [1158, 429] on div "MY PAGE 구독 관리 구독 관리 주문/배송 조회 쿠폰 적립금 문의 내역 나의 리뷰 회원정보 수정 로그아웃 구독중 구독 번호 : 41183 …" at bounding box center [763, 501] width 1105 height 1151
